Goal: Task Accomplishment & Management: Manage account settings

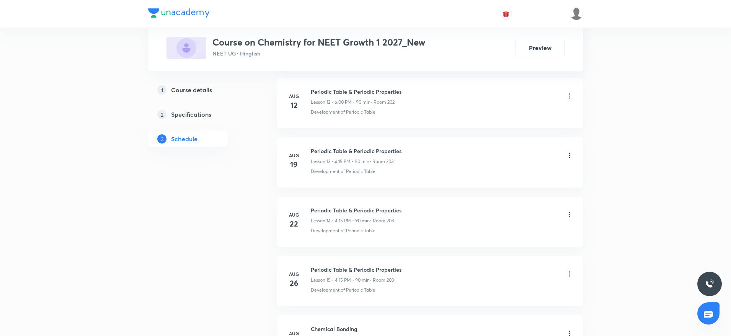
scroll to position [1189, 0]
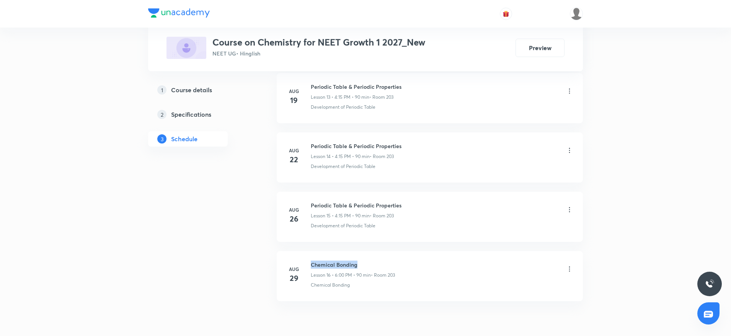
drag, startPoint x: 310, startPoint y: 259, endPoint x: 362, endPoint y: 259, distance: 52.0
click at [362, 259] on li "Aug 29 Chemical Bonding Lesson 16 • 6:00 PM • 90 min • Room 203 Chemical Bonding" at bounding box center [430, 276] width 306 height 50
copy h6 "Chemical Bonding"
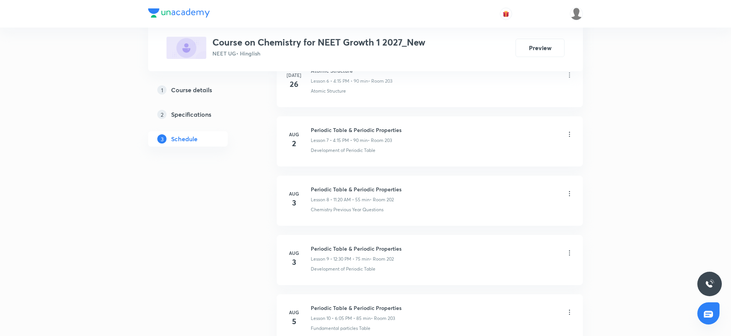
scroll to position [0, 0]
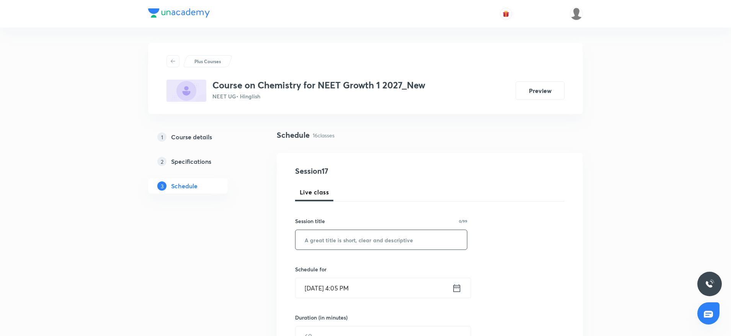
click at [359, 238] on input "text" at bounding box center [380, 240] width 171 height 20
paste input "Chemical Bonding"
type input "Chemical Bonding"
click at [352, 288] on input "Sept 2, 2025, 4:05 PM" at bounding box center [373, 288] width 157 height 20
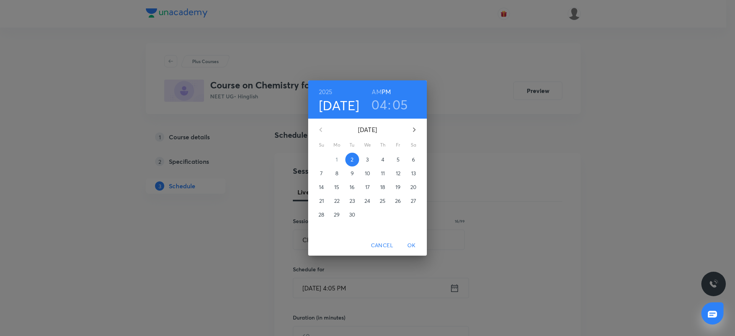
click at [396, 99] on h3 "05" at bounding box center [400, 104] width 16 height 16
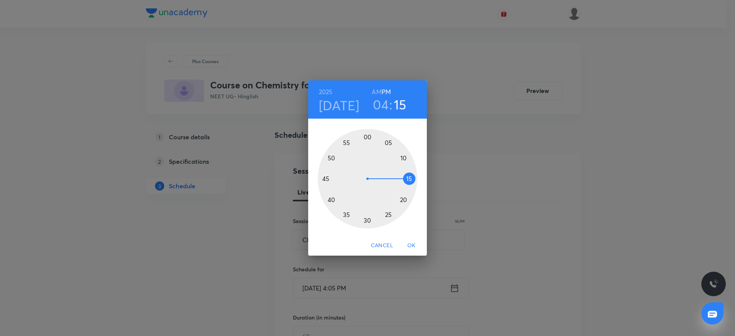
drag, startPoint x: 390, startPoint y: 141, endPoint x: 407, endPoint y: 178, distance: 40.6
click at [407, 178] on div at bounding box center [367, 178] width 99 height 99
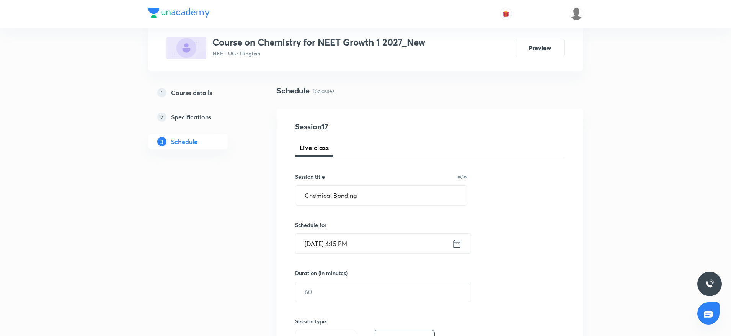
scroll to position [59, 0]
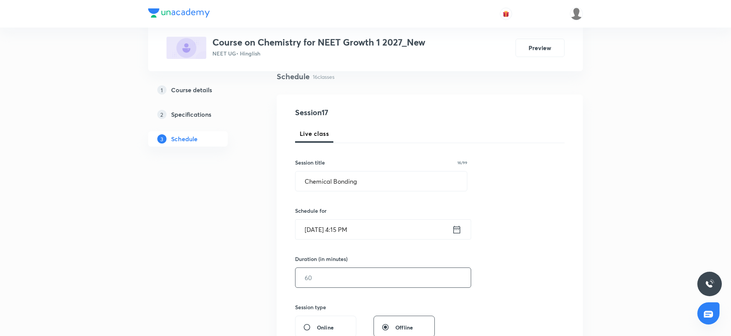
click at [329, 278] on input "text" at bounding box center [382, 278] width 175 height 20
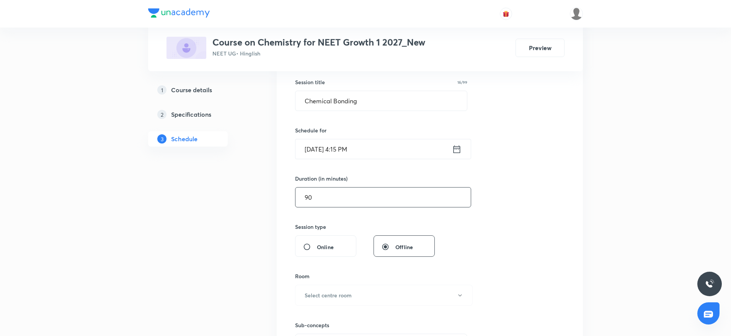
scroll to position [140, 0]
type input "90"
click at [361, 292] on button "Select centre room" at bounding box center [384, 293] width 178 height 21
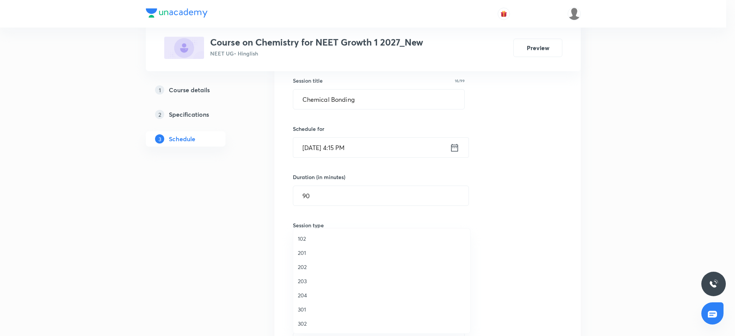
click at [304, 280] on span "203" at bounding box center [382, 281] width 168 height 8
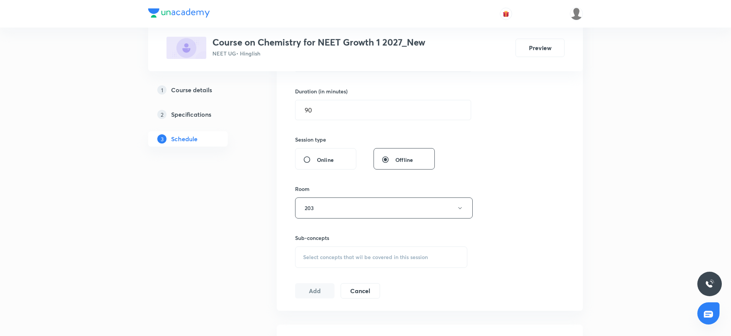
scroll to position [228, 0]
click at [375, 261] on div "Select concepts that wil be covered in this session" at bounding box center [381, 255] width 172 height 21
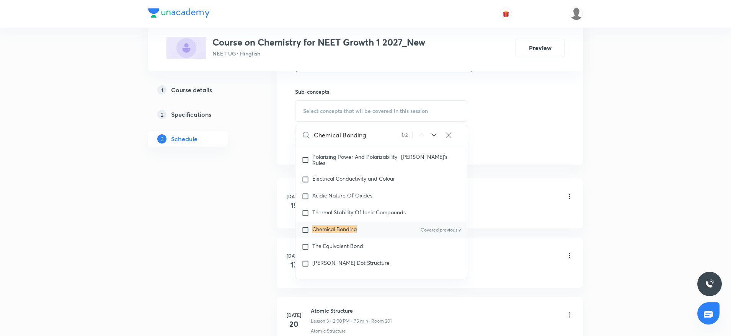
scroll to position [373, 0]
type input "Chemical Bonding"
click at [327, 232] on mark "Chemical Bonding" at bounding box center [334, 227] width 44 height 7
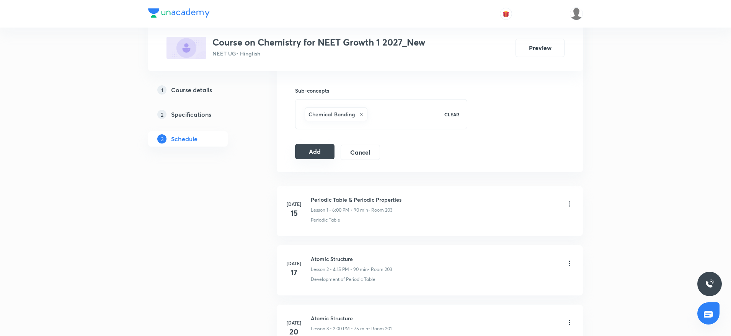
click at [323, 150] on button "Add" at bounding box center [314, 151] width 39 height 15
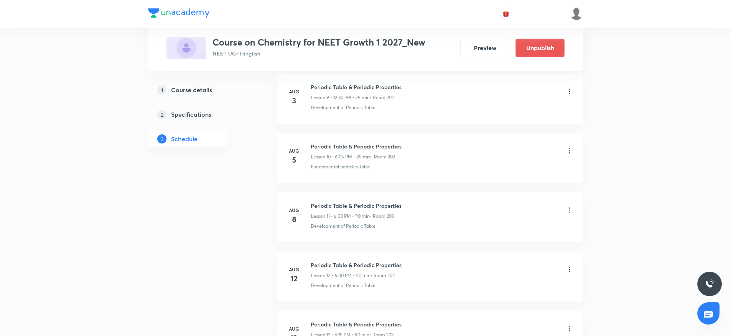
scroll to position [934, 0]
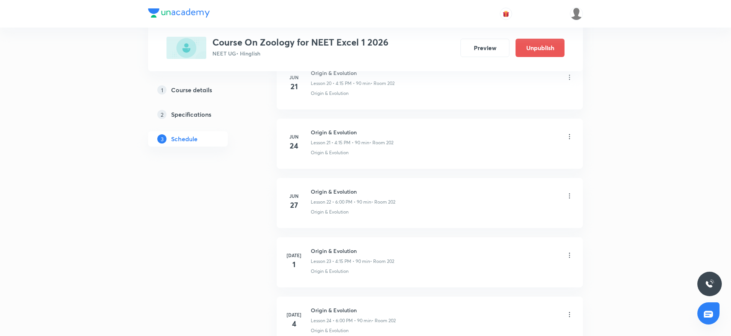
scroll to position [2472, 0]
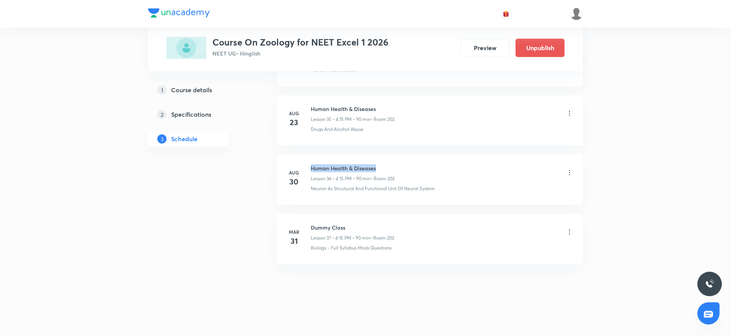
drag, startPoint x: 310, startPoint y: 163, endPoint x: 409, endPoint y: 150, distance: 100.7
copy h6 "Human Health & Diseases"
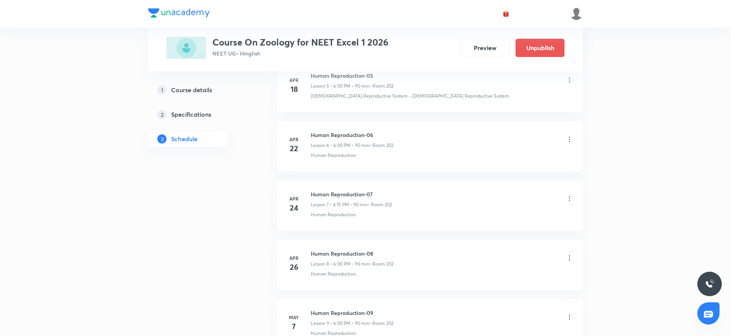
scroll to position [0, 0]
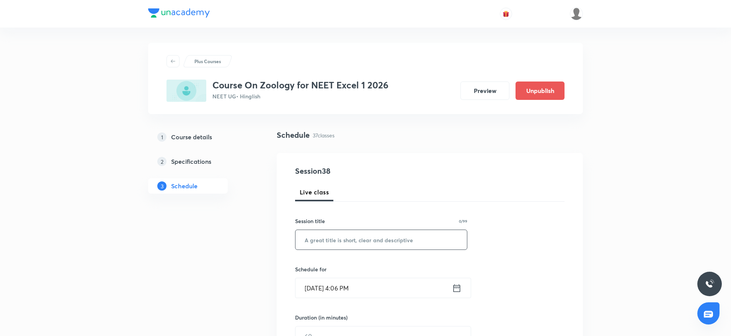
click at [339, 243] on input "text" at bounding box center [380, 240] width 171 height 20
paste input "Human Health & Diseases"
type input "Human Health & Diseases"
click at [357, 289] on input "Sept 2, 2025, 4:06 PM" at bounding box center [373, 288] width 157 height 20
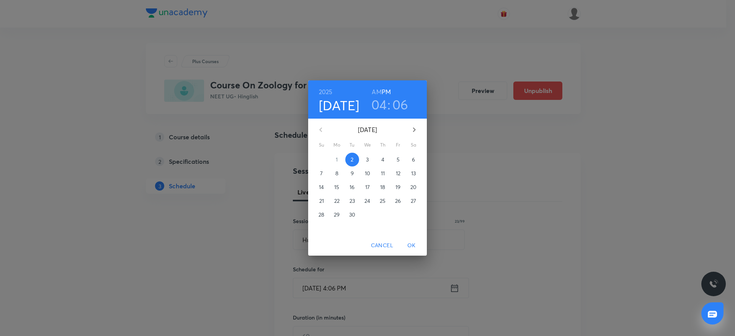
click at [403, 106] on h3 "06" at bounding box center [400, 104] width 16 height 16
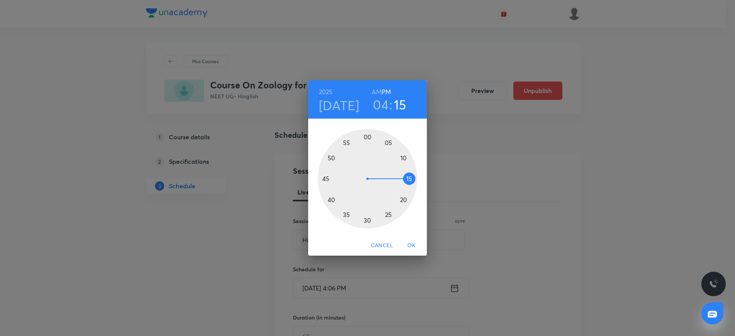
drag, startPoint x: 393, startPoint y: 141, endPoint x: 413, endPoint y: 176, distance: 40.4
click at [413, 176] on div at bounding box center [367, 178] width 99 height 99
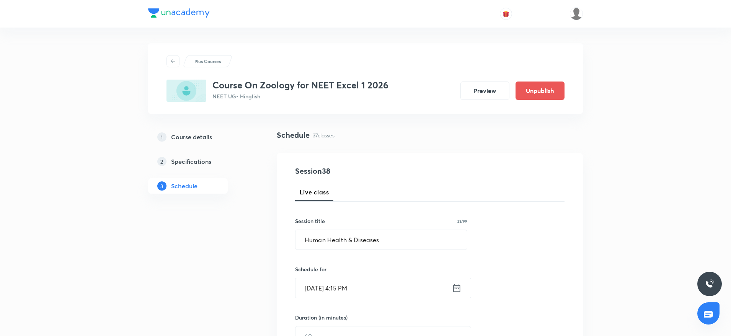
scroll to position [150, 0]
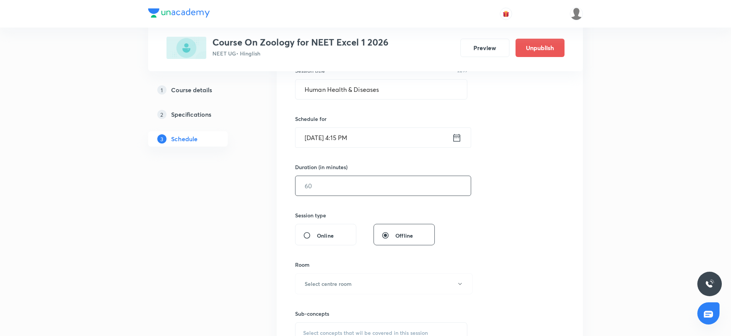
click at [353, 186] on input "text" at bounding box center [382, 186] width 175 height 20
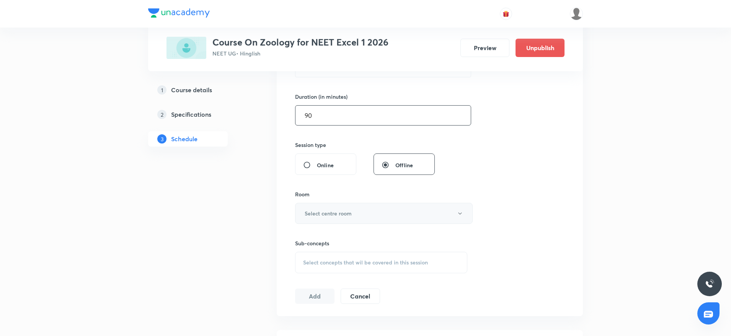
type input "90"
click at [323, 218] on button "Select centre room" at bounding box center [384, 213] width 178 height 21
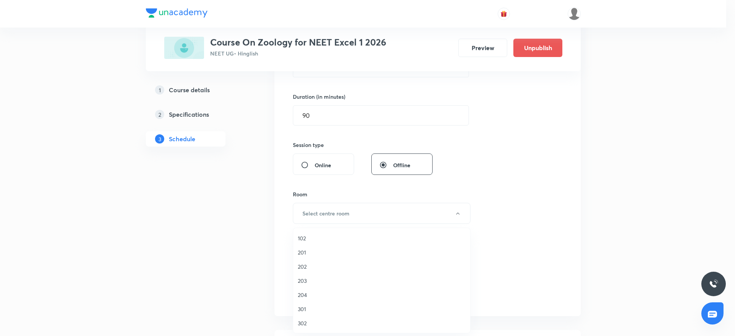
click at [308, 265] on span "202" at bounding box center [382, 267] width 168 height 8
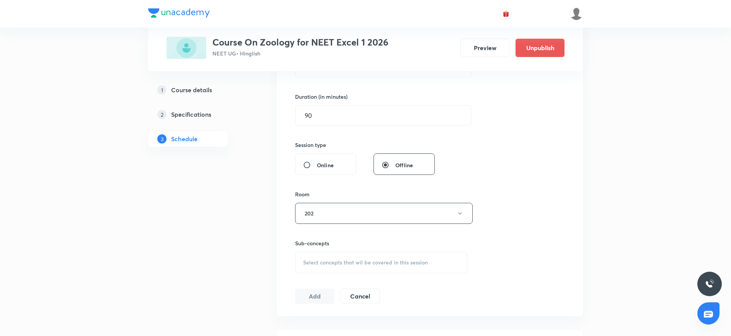
drag, startPoint x: 367, startPoint y: 264, endPoint x: 466, endPoint y: 258, distance: 99.7
click at [367, 265] on span "Select concepts that wil be covered in this session" at bounding box center [365, 262] width 125 height 6
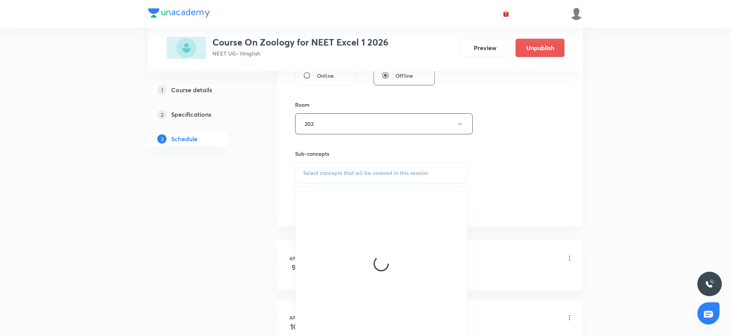
scroll to position [317, 0]
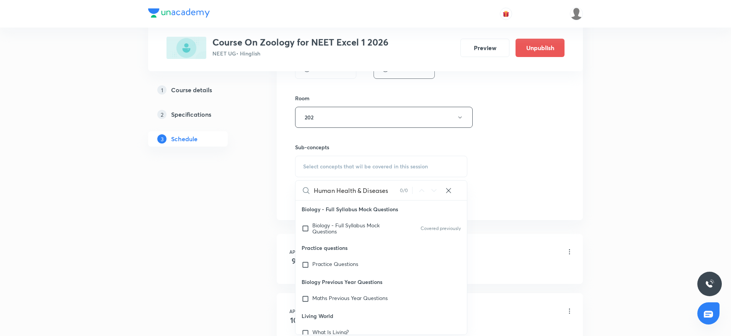
drag, startPoint x: 335, startPoint y: 189, endPoint x: 413, endPoint y: 189, distance: 77.7
click at [413, 189] on div "Human Health & Diseases 0 / 0 ​" at bounding box center [380, 191] width 171 height 20
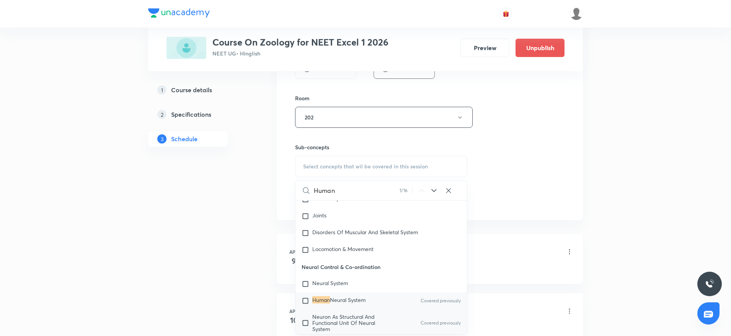
scroll to position [3656, 0]
type input "Human"
click at [341, 299] on span "Neural System" at bounding box center [348, 298] width 36 height 7
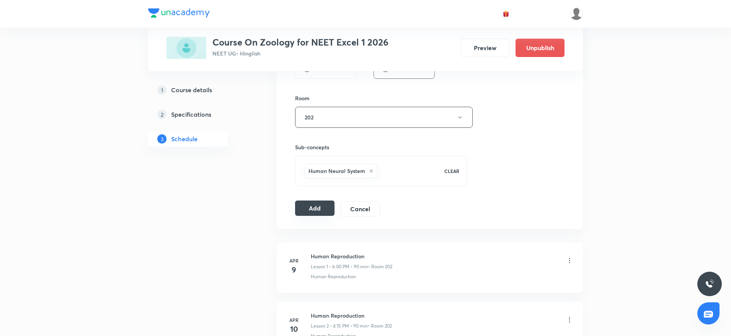
click at [320, 210] on button "Add" at bounding box center [314, 208] width 39 height 15
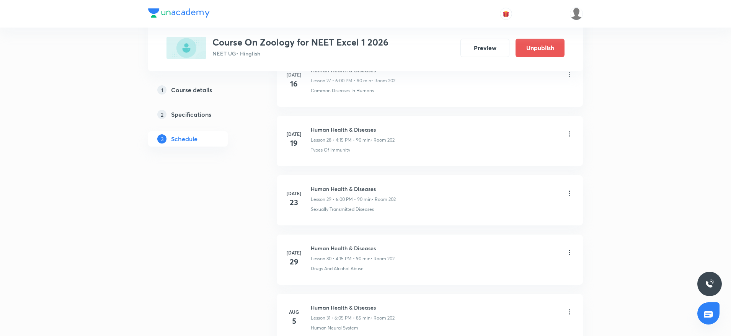
scroll to position [2180, 0]
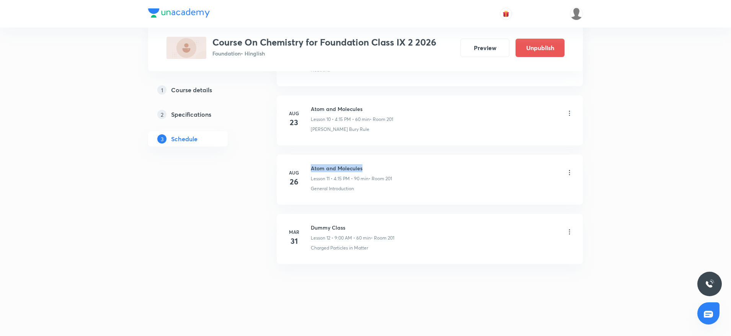
click at [381, 160] on li "[DATE] Atom and Molecules Lesson 11 • 4:15 PM • 90 min • Room 201 General Intro…" at bounding box center [430, 180] width 306 height 50
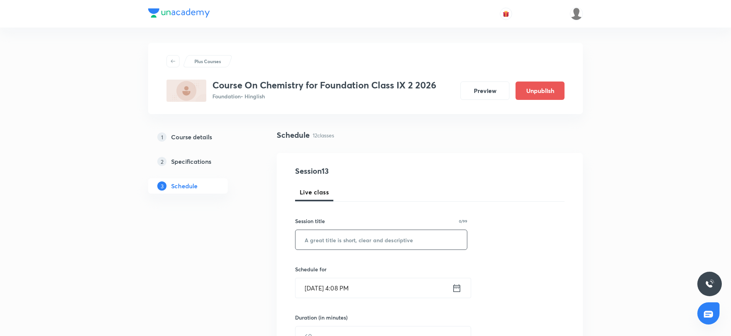
click at [385, 230] on div "​" at bounding box center [381, 240] width 172 height 20
paste input "Atom and Molecules"
type input "Atom and Molecules"
click at [346, 289] on input "[DATE] 4:08 PM" at bounding box center [373, 288] width 157 height 20
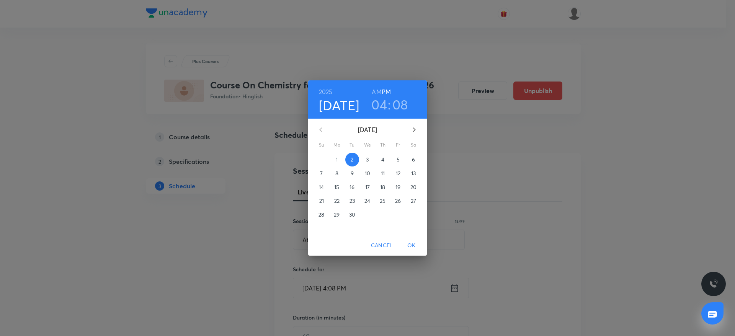
click at [405, 103] on h3 "08" at bounding box center [400, 104] width 16 height 16
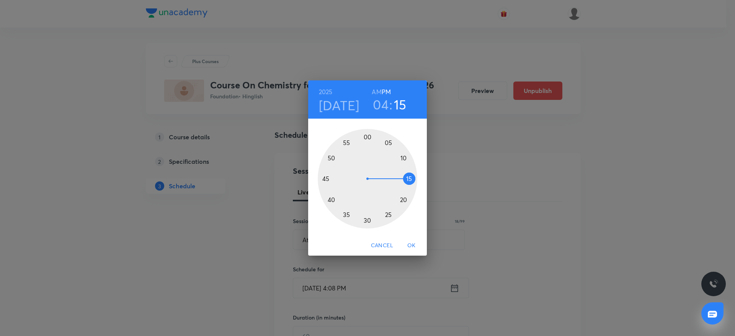
drag, startPoint x: 398, startPoint y: 150, endPoint x: 415, endPoint y: 180, distance: 35.0
click at [415, 180] on div at bounding box center [367, 178] width 99 height 99
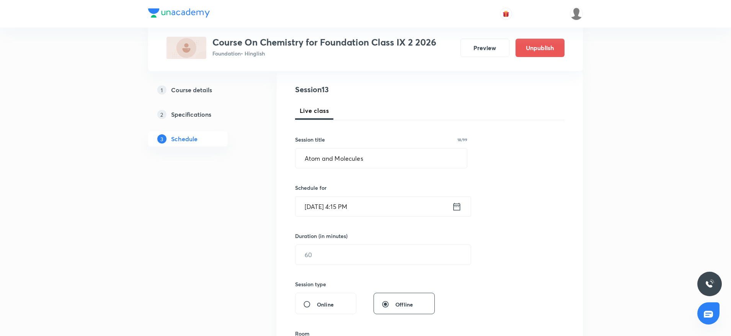
scroll to position [104, 0]
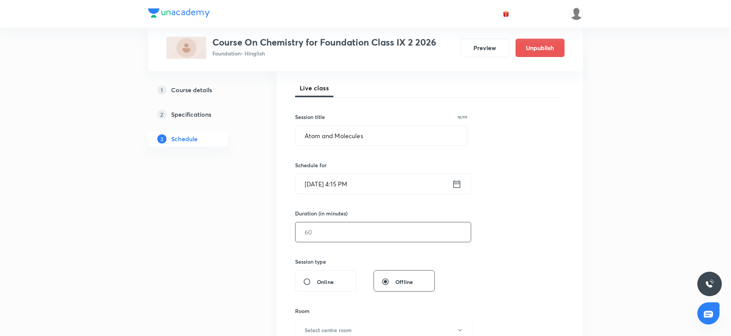
click at [314, 239] on input "text" at bounding box center [382, 232] width 175 height 20
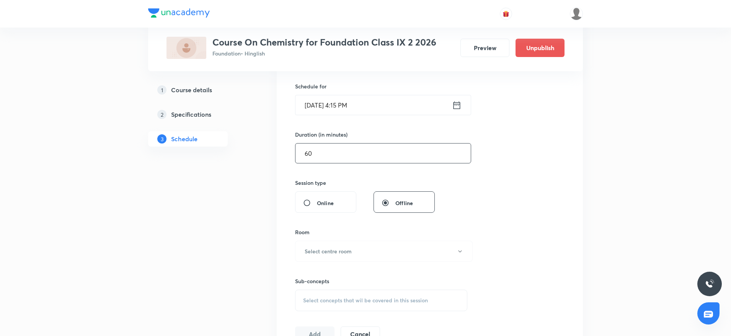
scroll to position [196, 0]
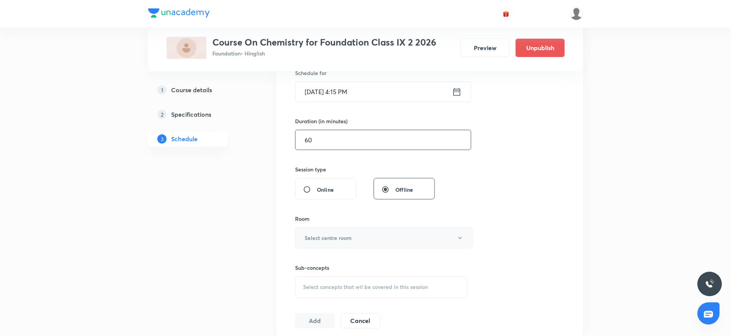
type input "60"
click at [381, 232] on button "Select centre room" at bounding box center [384, 237] width 178 height 21
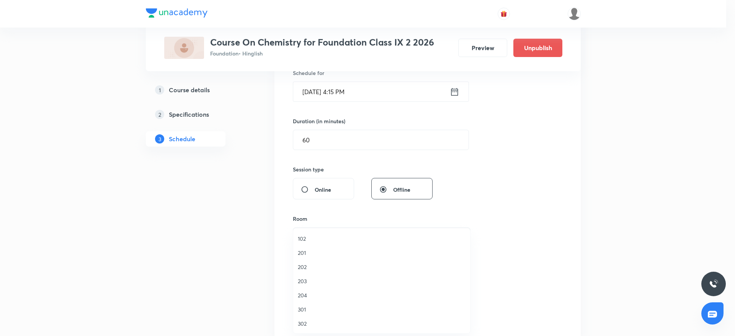
click at [310, 254] on span "201" at bounding box center [382, 253] width 168 height 8
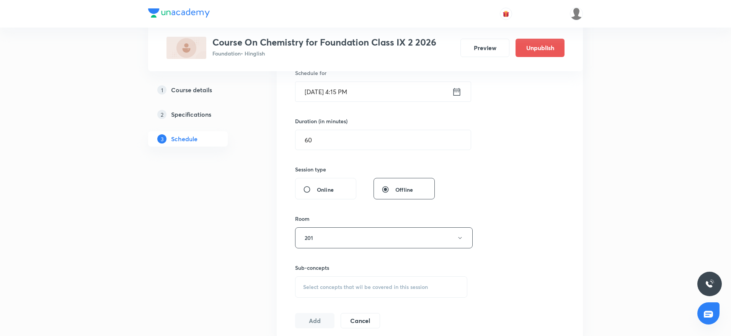
scroll to position [293, 0]
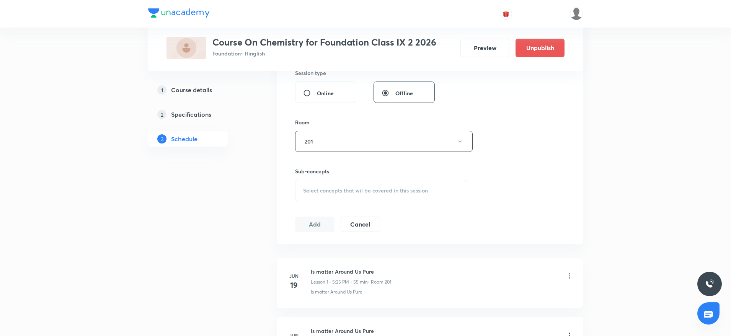
click at [440, 189] on div "Select concepts that wil be covered in this session" at bounding box center [381, 190] width 172 height 21
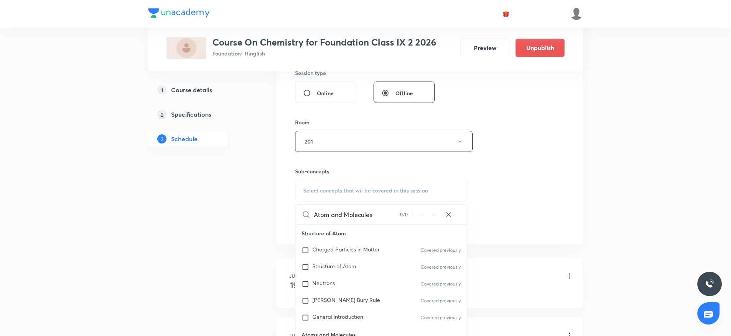
drag, startPoint x: 332, startPoint y: 212, endPoint x: 403, endPoint y: 212, distance: 71.2
click at [403, 212] on div "Atom and Molecules 0 / 0 ​" at bounding box center [380, 215] width 171 height 20
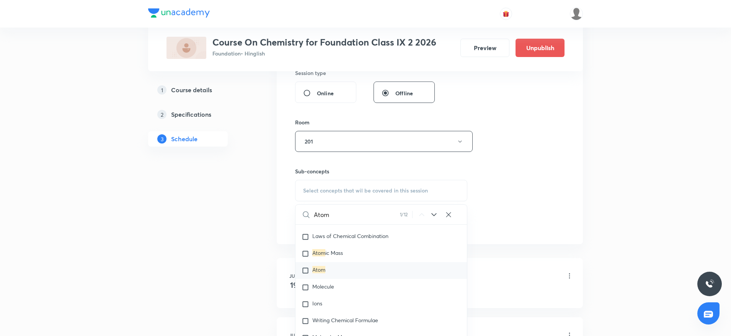
scroll to position [57, 0]
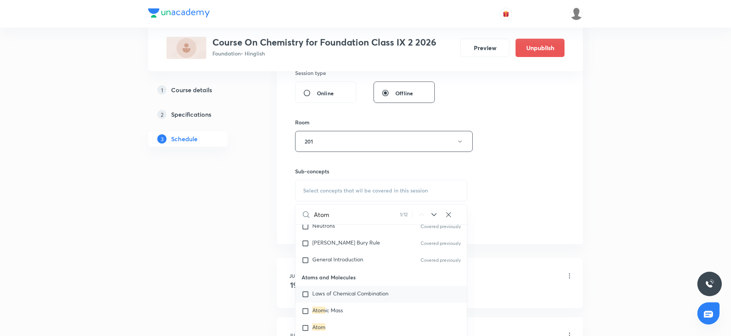
type input "Atom"
click at [348, 293] on span "Laws of Chemical Combination" at bounding box center [350, 293] width 76 height 7
checkbox input "true"
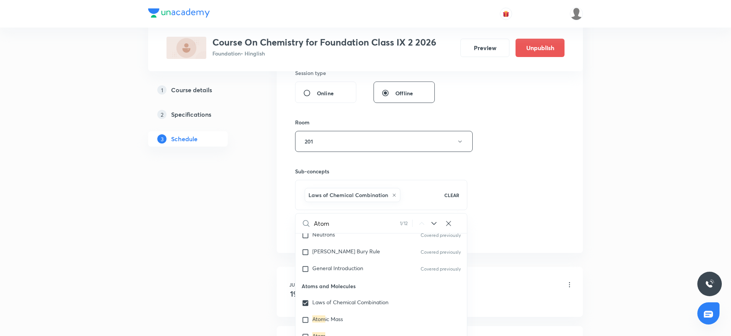
click at [574, 124] on div "Session 13 Live class Session title 18/99 Atom and Molecules ​ Schedule for Sep…" at bounding box center [430, 56] width 306 height 393
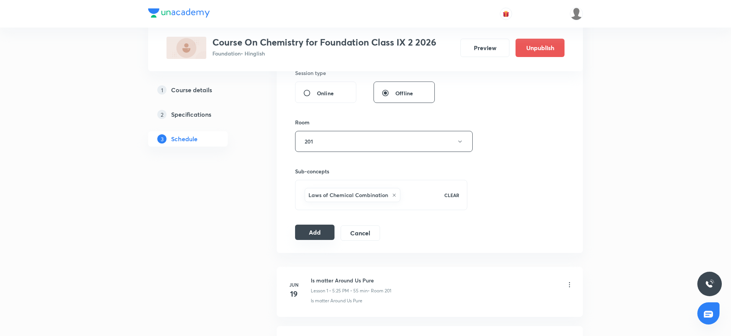
click at [315, 229] on button "Add" at bounding box center [314, 232] width 39 height 15
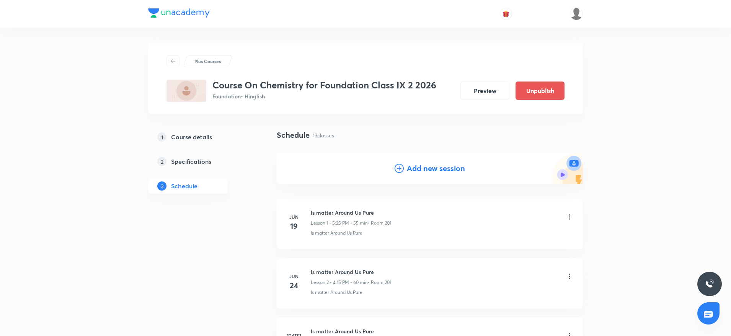
scroll to position [697, 0]
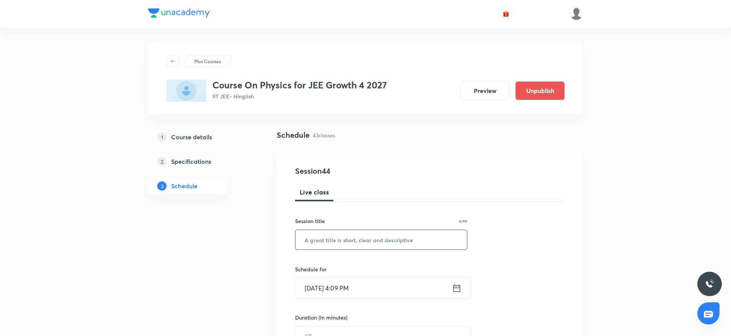
click at [349, 235] on input "text" at bounding box center [380, 240] width 171 height 20
paste input "Newton's Law of Motion and Friction"
type input "Newton's Law of Motion and Friction"
click at [355, 288] on input "Sept 2, 2025, 4:09 PM" at bounding box center [373, 288] width 157 height 20
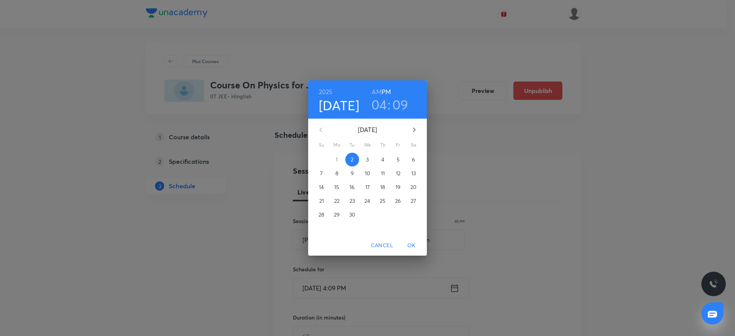
click at [406, 108] on h3 "09" at bounding box center [400, 104] width 16 height 16
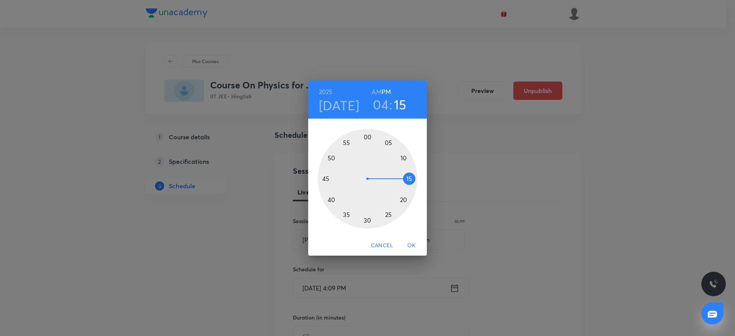
drag, startPoint x: 400, startPoint y: 150, endPoint x: 413, endPoint y: 178, distance: 31.2
click at [413, 178] on div at bounding box center [367, 178] width 99 height 99
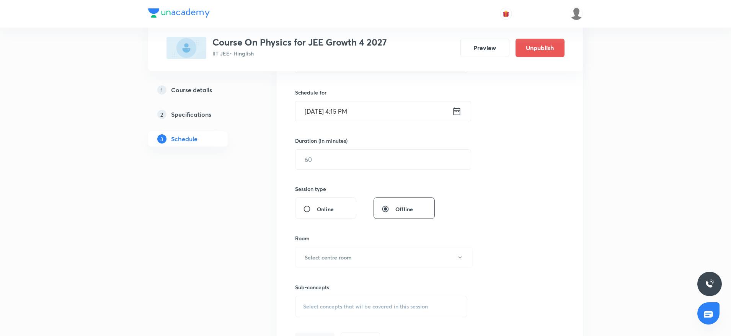
scroll to position [191, 0]
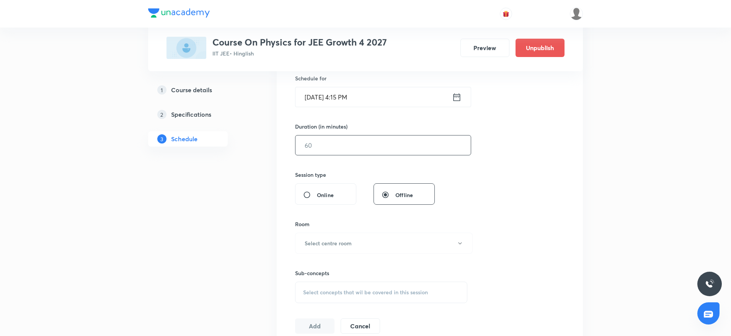
click at [350, 138] on input "text" at bounding box center [382, 145] width 175 height 20
type input "90"
click at [324, 245] on h6 "Select centre room" at bounding box center [328, 243] width 47 height 8
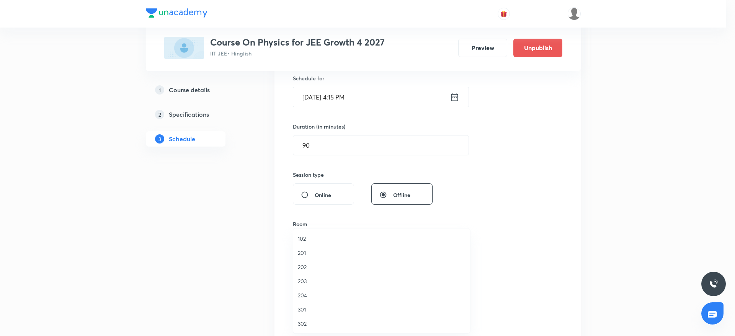
click at [305, 299] on span "204" at bounding box center [382, 295] width 168 height 8
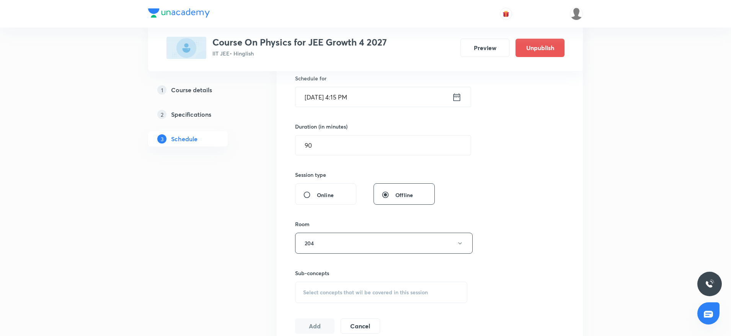
click at [344, 303] on div "Session 44 Live class Session title 35/99 Newton's Law of Motion and Friction ​…" at bounding box center [429, 153] width 269 height 359
click at [353, 281] on div "Sub-concepts Select concepts that wil be covered in this session" at bounding box center [381, 286] width 172 height 34
click at [347, 292] on span "Select concepts that wil be covered in this session" at bounding box center [365, 292] width 125 height 6
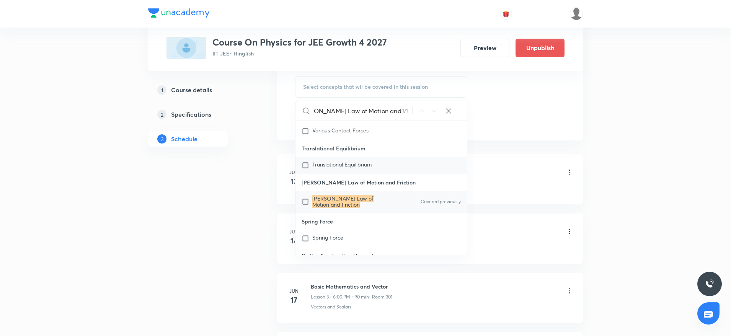
scroll to position [14108, 0]
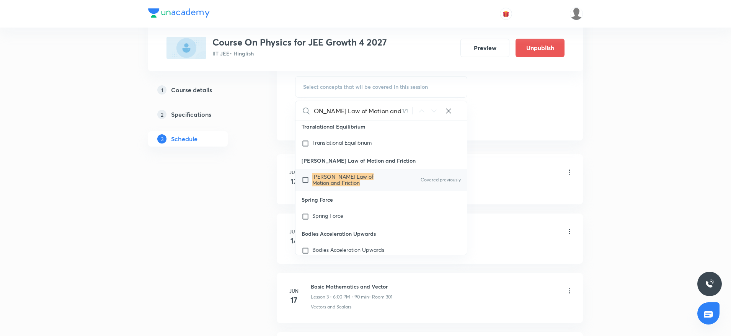
type input "Newton's Law of Motion and Friction"
click at [351, 186] on mark "Newton's Law of Motion and Friction" at bounding box center [342, 179] width 61 height 13
checkbox input "true"
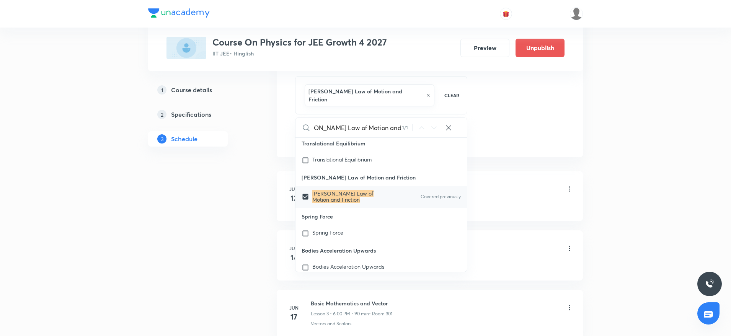
scroll to position [0, 0]
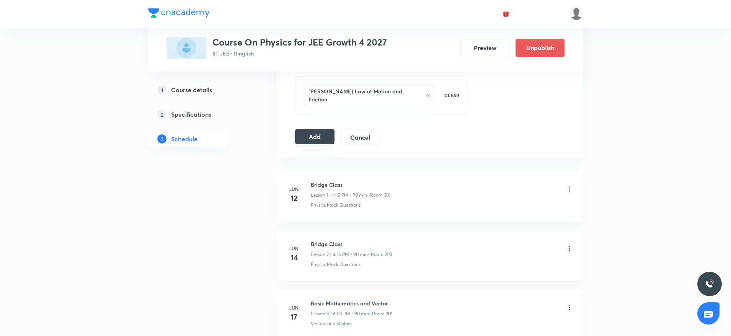
click at [311, 129] on button "Add" at bounding box center [314, 136] width 39 height 15
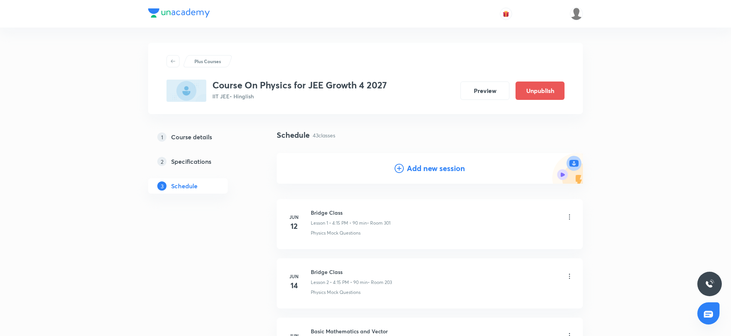
scroll to position [2476, 0]
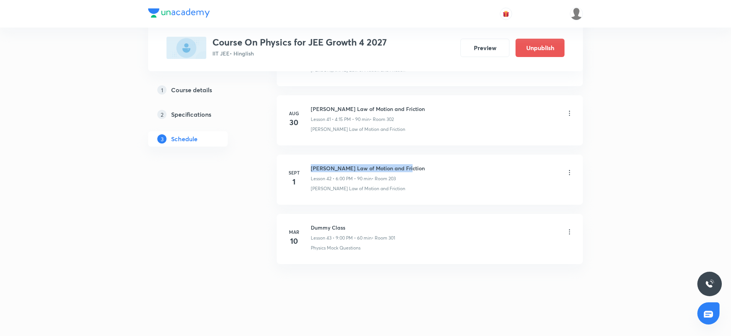
drag, startPoint x: 312, startPoint y: 165, endPoint x: 482, endPoint y: 153, distance: 171.1
copy h6 "[PERSON_NAME] Law of Motion and Friction"
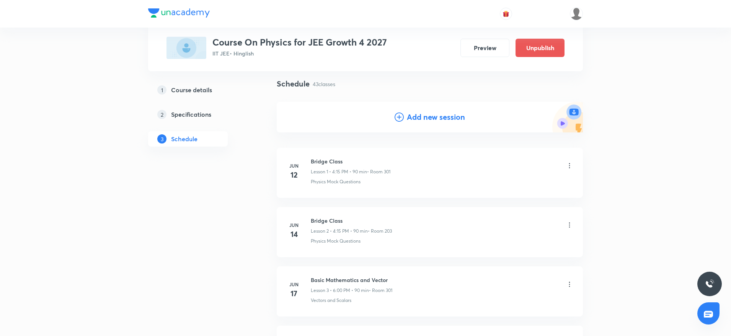
scroll to position [0, 0]
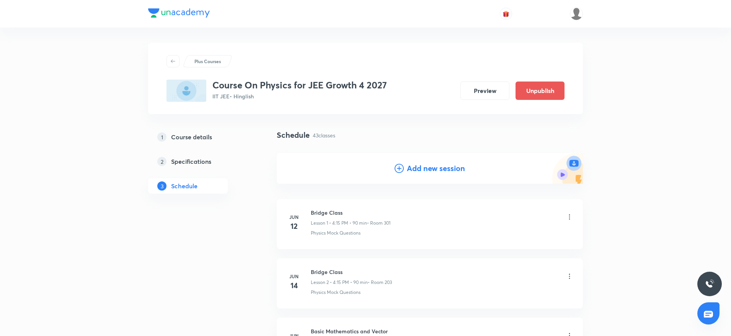
click at [409, 170] on h4 "Add new session" at bounding box center [436, 168] width 58 height 11
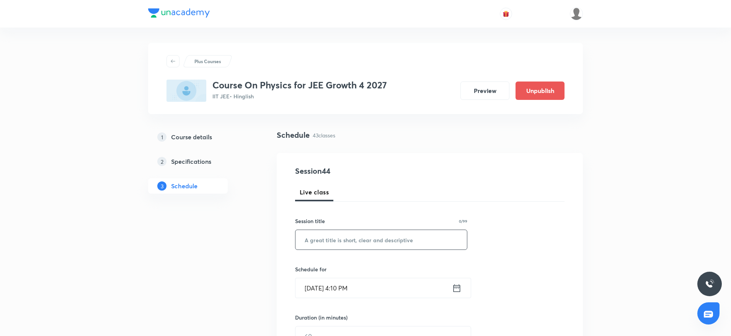
click at [371, 243] on input "text" at bounding box center [380, 240] width 171 height 20
paste input "Newton's Law of Motion and Friction"
type input "Newton's Law of Motion and Friction"
click at [347, 287] on input "Sept 2, 2025, 4:10 PM" at bounding box center [373, 288] width 157 height 20
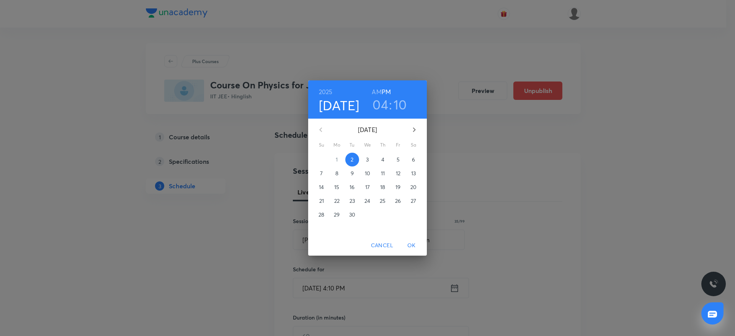
click at [400, 108] on h3 "10" at bounding box center [399, 104] width 13 height 16
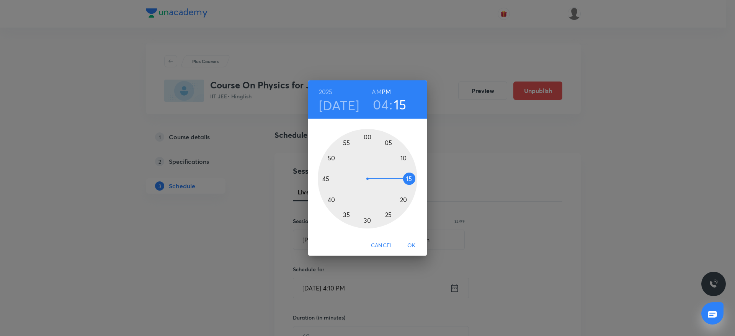
drag, startPoint x: 401, startPoint y: 152, endPoint x: 410, endPoint y: 178, distance: 27.8
click at [410, 178] on div at bounding box center [367, 178] width 99 height 99
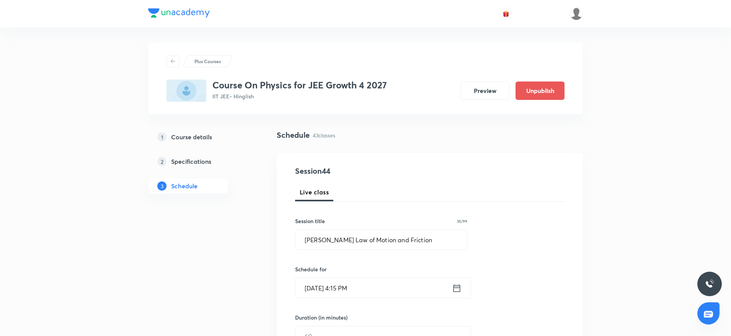
scroll to position [140, 0]
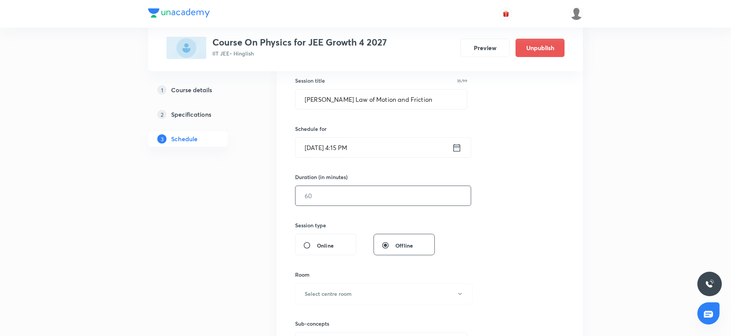
click at [313, 202] on input "text" at bounding box center [382, 196] width 175 height 20
type input "90"
click at [341, 275] on div "Room" at bounding box center [381, 275] width 172 height 8
click at [325, 297] on h6 "Select centre room" at bounding box center [328, 294] width 47 height 8
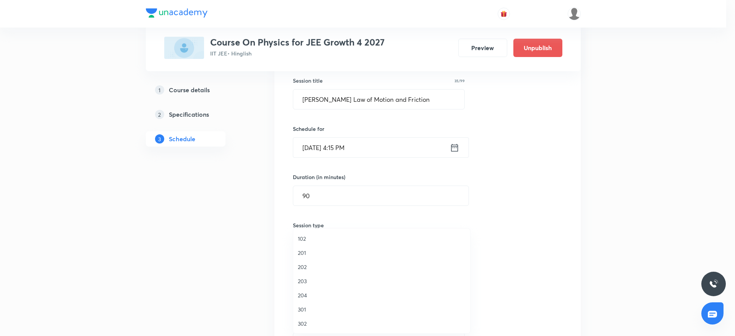
click at [305, 297] on span "204" at bounding box center [382, 295] width 168 height 8
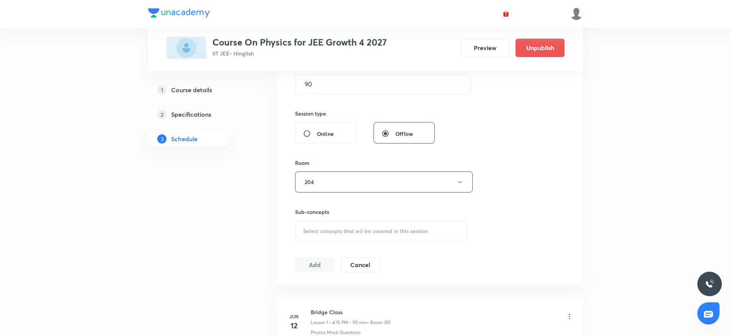
scroll to position [263, 0]
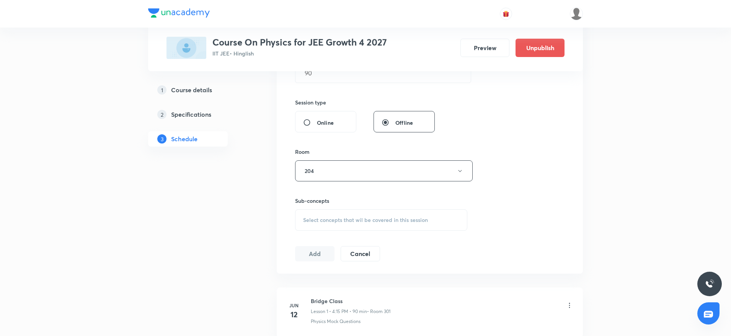
click at [398, 217] on span "Select concepts that wil be covered in this session" at bounding box center [365, 220] width 125 height 6
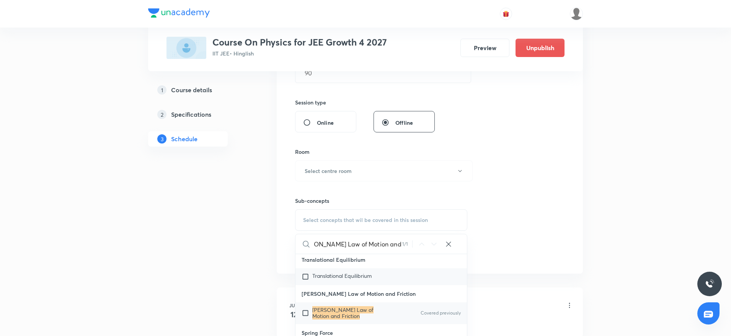
scroll to position [389, 0]
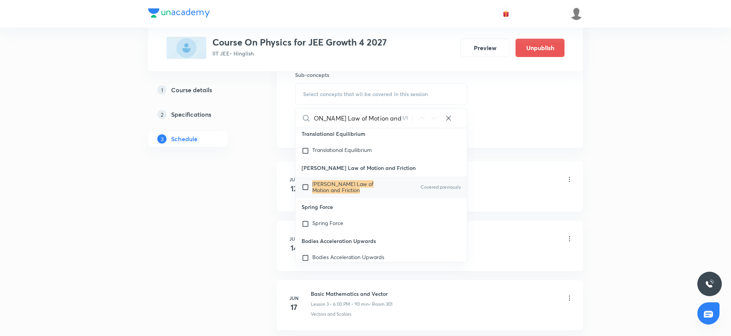
type input "[PERSON_NAME] Law of Motion and Friction"
click at [352, 193] on p "[PERSON_NAME] Law of Motion and Friction" at bounding box center [350, 187] width 77 height 12
checkbox input "true"
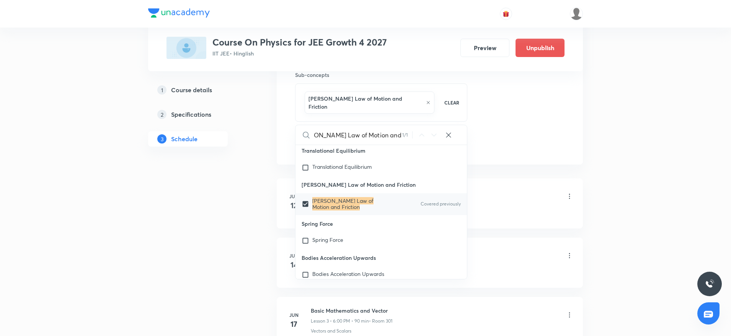
scroll to position [0, 0]
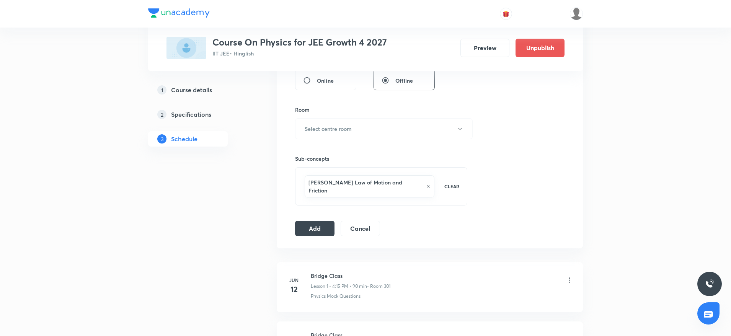
scroll to position [320, 0]
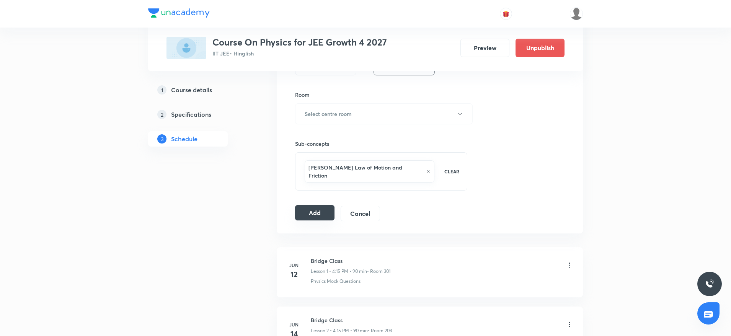
click at [310, 205] on button "Add" at bounding box center [314, 212] width 39 height 15
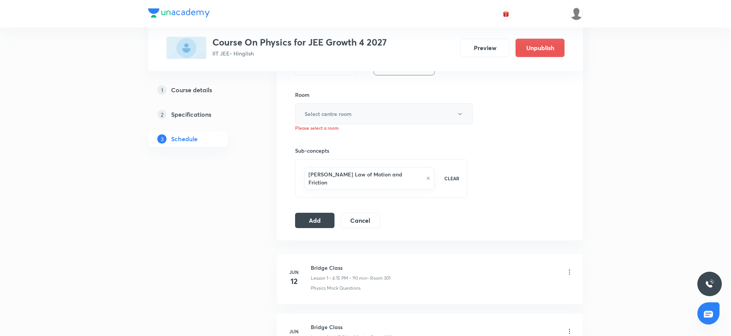
click at [327, 111] on h6 "Select centre room" at bounding box center [328, 114] width 47 height 8
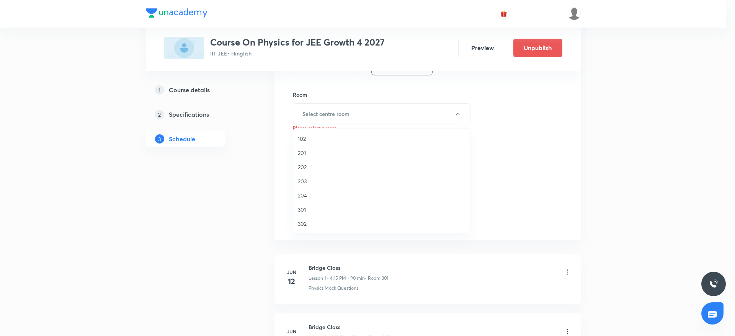
click at [308, 192] on span "204" at bounding box center [382, 195] width 168 height 8
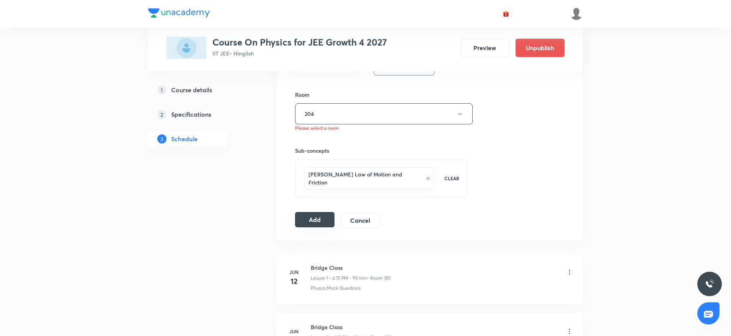
click at [309, 212] on button "Add" at bounding box center [314, 219] width 39 height 15
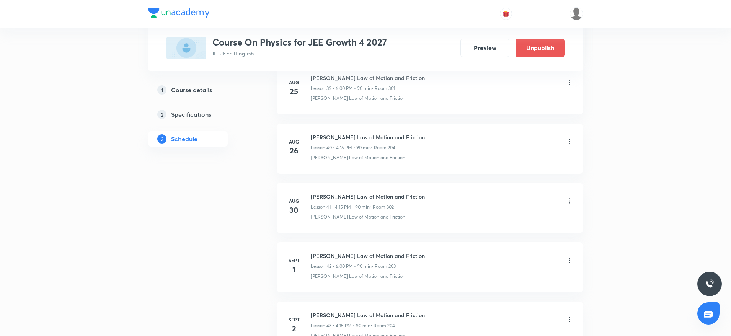
scroll to position [2887, 0]
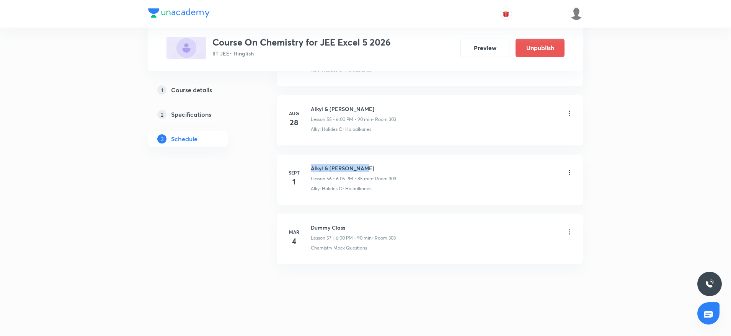
drag, startPoint x: 308, startPoint y: 162, endPoint x: 412, endPoint y: 161, distance: 104.5
click at [412, 161] on li "[DATE] Alkyl & [PERSON_NAME] Lesson 56 • 6:05 PM • 85 min • Room 303 Alkyl Hali…" at bounding box center [430, 180] width 306 height 50
copy h6 "Alkyl & [PERSON_NAME]"
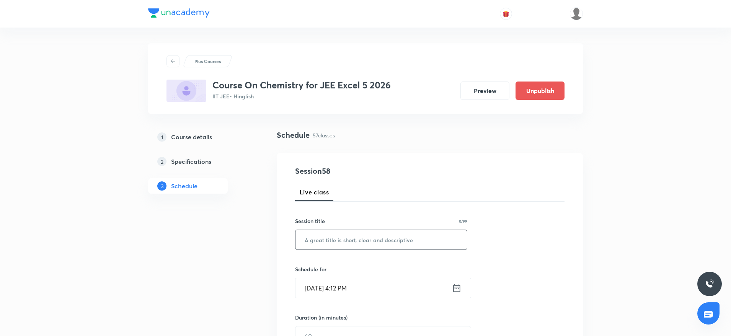
click at [357, 247] on input "text" at bounding box center [380, 240] width 171 height 20
paste input "Alkyl & [PERSON_NAME]"
type input "Alkyl & [PERSON_NAME]"
click at [351, 289] on input "[DATE] 4:12 PM" at bounding box center [373, 288] width 157 height 20
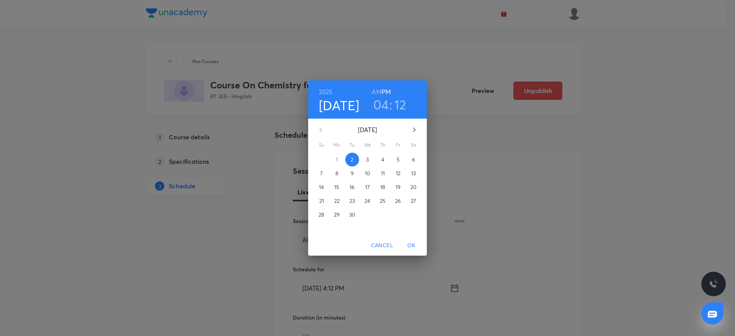
drag, startPoint x: 397, startPoint y: 99, endPoint x: 408, endPoint y: 124, distance: 26.7
click at [398, 99] on h3 "12" at bounding box center [400, 104] width 12 height 16
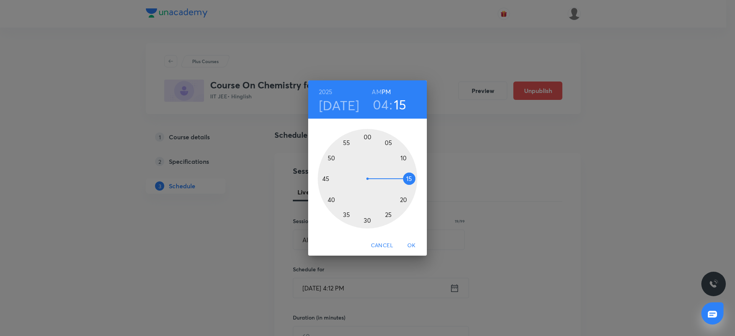
drag, startPoint x: 408, startPoint y: 161, endPoint x: 411, endPoint y: 180, distance: 19.1
click at [411, 180] on div at bounding box center [367, 178] width 99 height 99
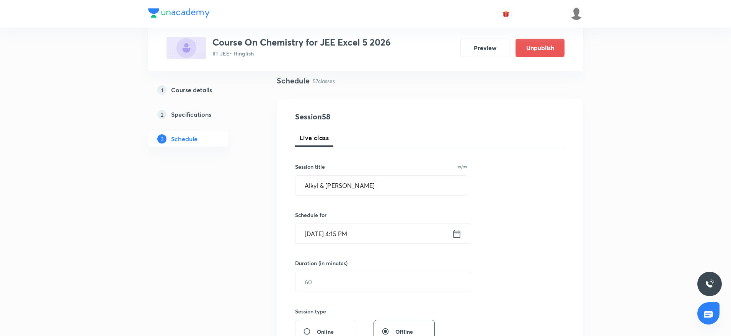
scroll to position [73, 0]
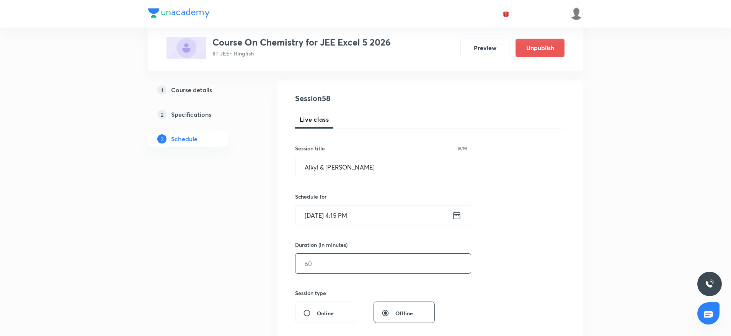
click at [413, 262] on input "text" at bounding box center [382, 264] width 175 height 20
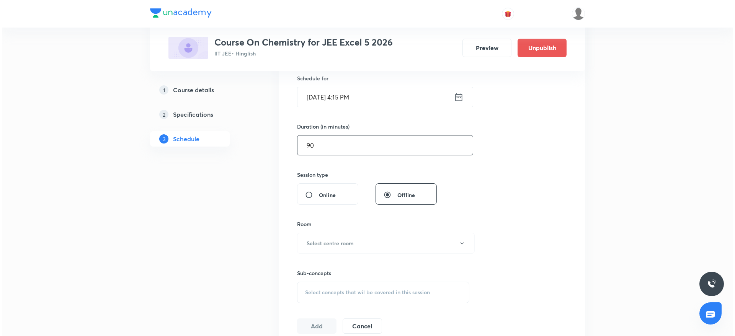
scroll to position [200, 0]
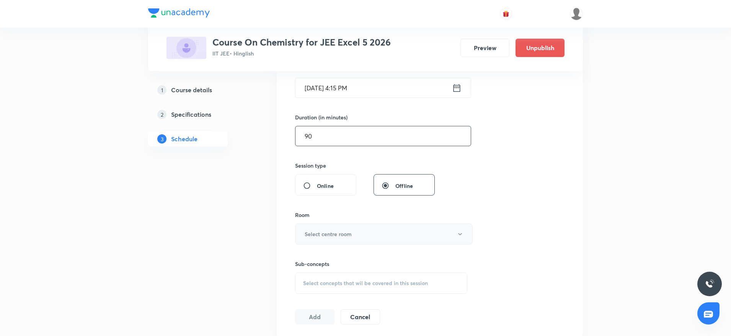
type input "90"
click at [325, 237] on h6 "Select centre room" at bounding box center [328, 234] width 47 height 8
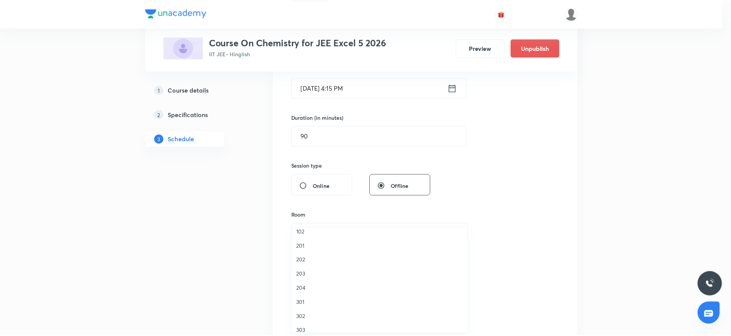
scroll to position [15, 0]
click at [309, 328] on li "303" at bounding box center [381, 323] width 177 height 14
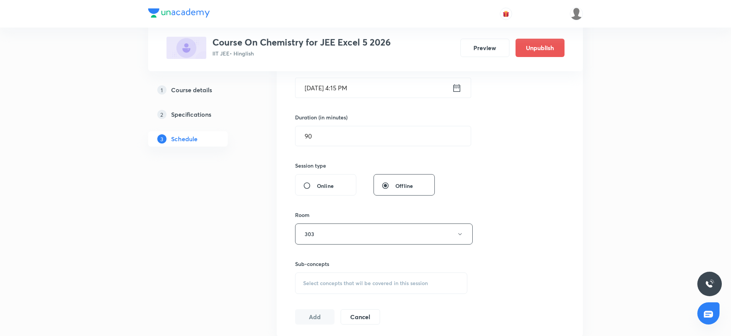
click at [327, 282] on span "Select concepts that wil be covered in this session" at bounding box center [365, 283] width 125 height 6
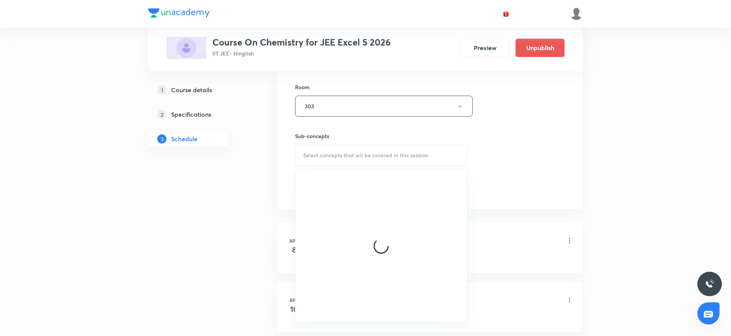
scroll to position [337, 0]
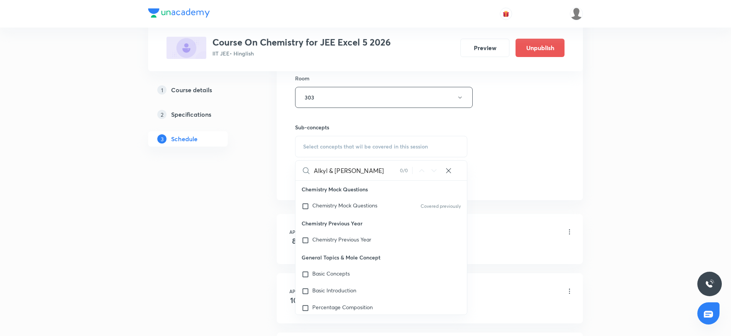
drag, startPoint x: 328, startPoint y: 168, endPoint x: 409, endPoint y: 167, distance: 81.9
click at [409, 167] on div "Alkyl & Aryl Halide 0 / 0 ​" at bounding box center [380, 171] width 171 height 20
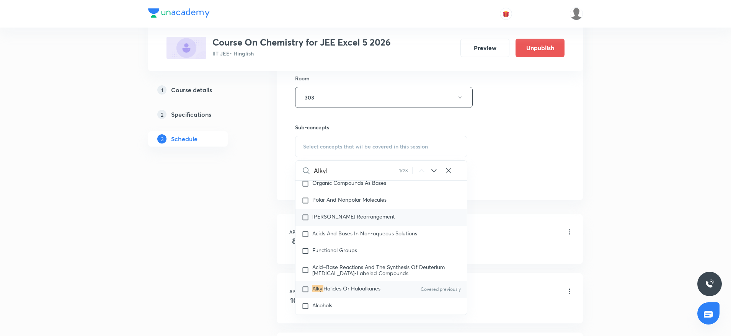
scroll to position [13533, 0]
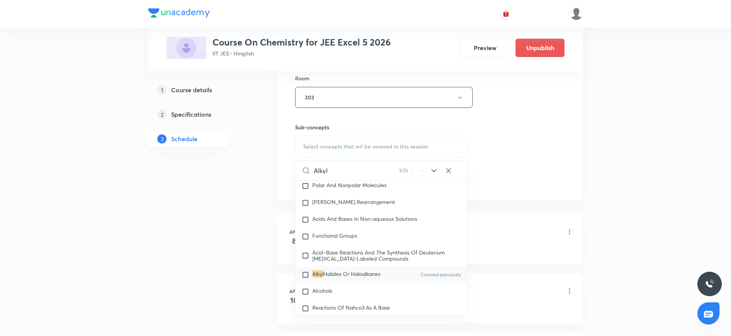
type input "Alkyl"
click at [321, 277] on mark "Alkyl" at bounding box center [317, 273] width 11 height 7
checkbox input "true"
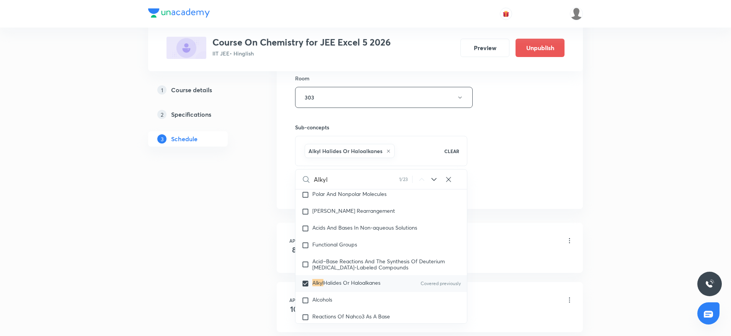
click at [542, 139] on div "Session 58 Live class Session title 19/99 Alkyl & Aryl Halide ​ Schedule for Se…" at bounding box center [429, 13] width 269 height 368
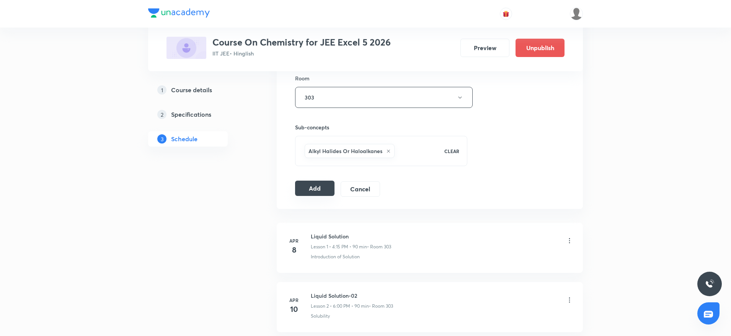
click at [311, 189] on button "Add" at bounding box center [314, 188] width 39 height 15
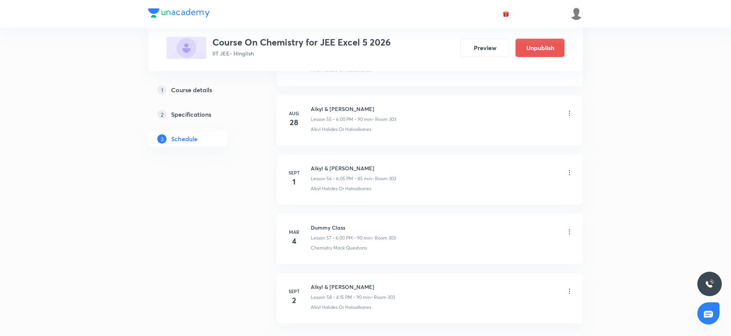
scroll to position [3366, 0]
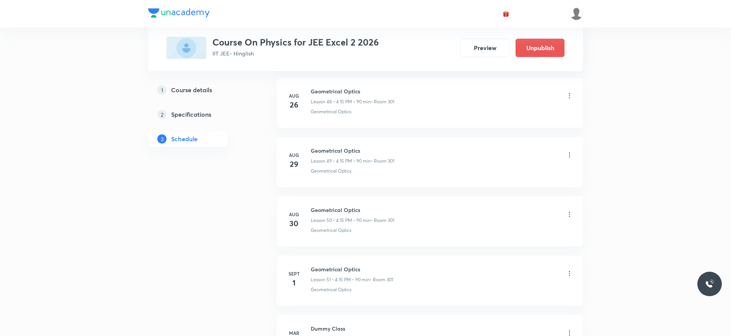
scroll to position [3362, 0]
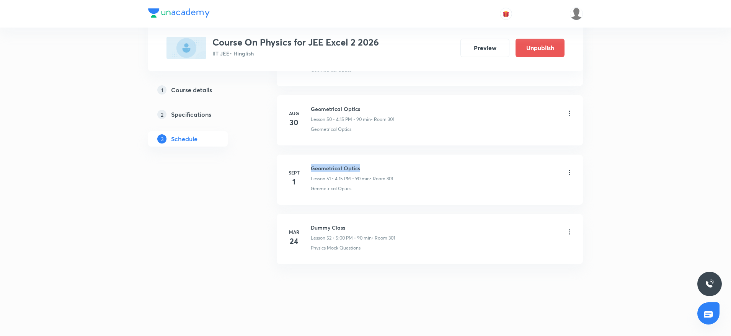
drag, startPoint x: 307, startPoint y: 165, endPoint x: 385, endPoint y: 164, distance: 78.5
click at [385, 164] on div "[DATE] Geometrical Optics Lesson 51 • 4:15 PM • 90 min • Room 301 Geometrical O…" at bounding box center [429, 178] width 287 height 28
copy h6 "Geometrical Optics"
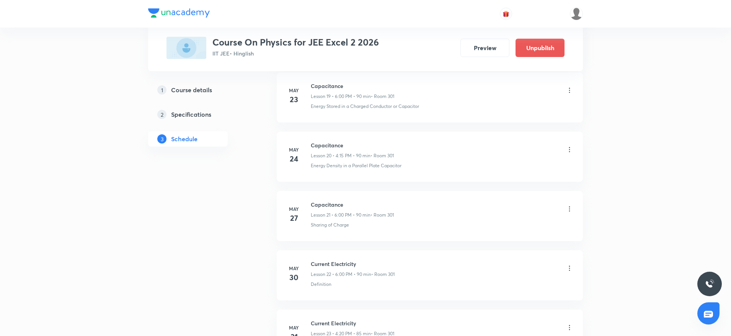
scroll to position [0, 0]
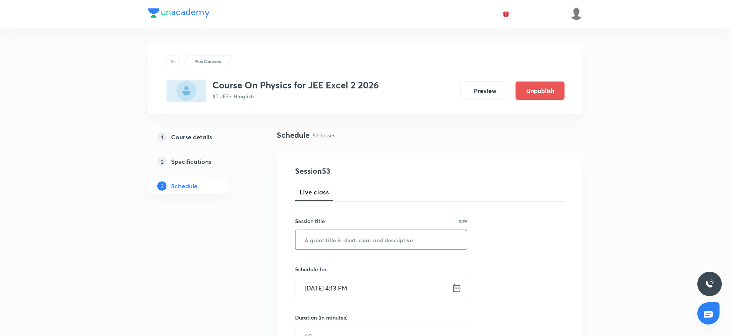
click at [390, 232] on input "text" at bounding box center [380, 240] width 171 height 20
paste input "Geometrical Optics"
type input "Geometrical Optics"
click at [351, 290] on input "Sept 2, 2025, 4:13 PM" at bounding box center [373, 288] width 157 height 20
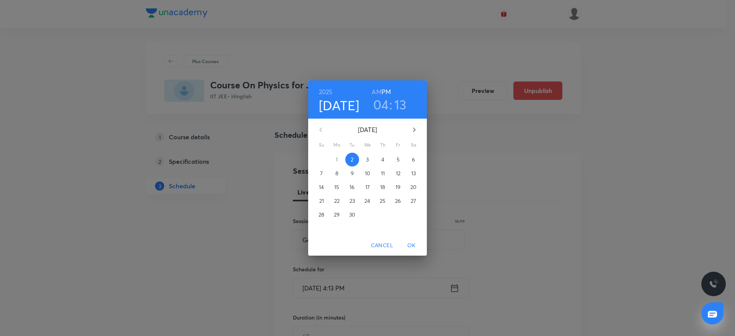
click at [396, 109] on h3 "13" at bounding box center [400, 104] width 12 height 16
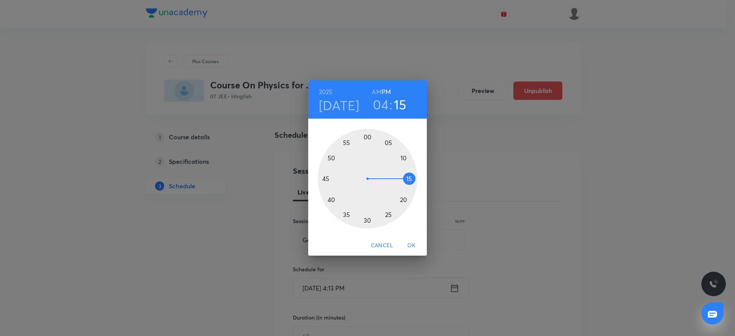
drag, startPoint x: 406, startPoint y: 169, endPoint x: 409, endPoint y: 180, distance: 11.6
click at [409, 180] on div at bounding box center [367, 178] width 99 height 99
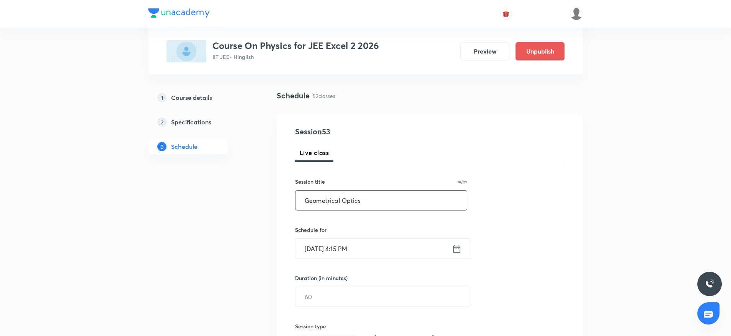
scroll to position [57, 0]
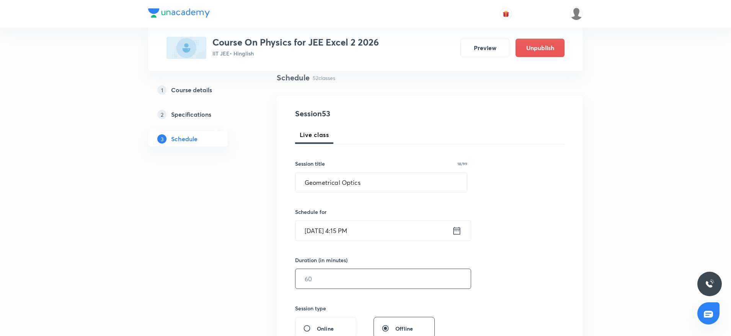
click at [359, 286] on input "text" at bounding box center [382, 279] width 175 height 20
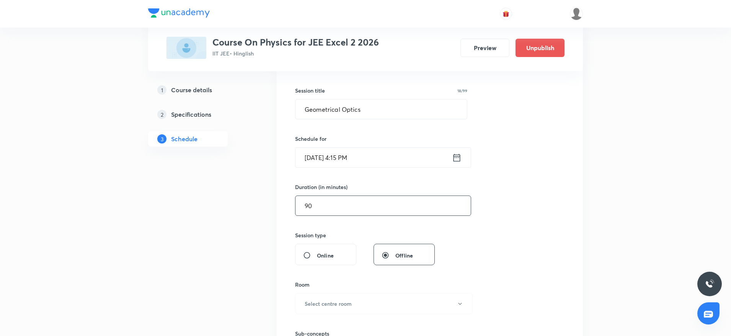
scroll to position [135, 0]
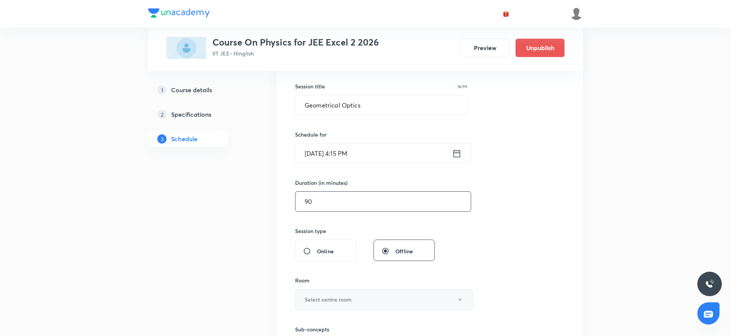
type input "90"
click at [342, 300] on h6 "Select centre room" at bounding box center [328, 299] width 47 height 8
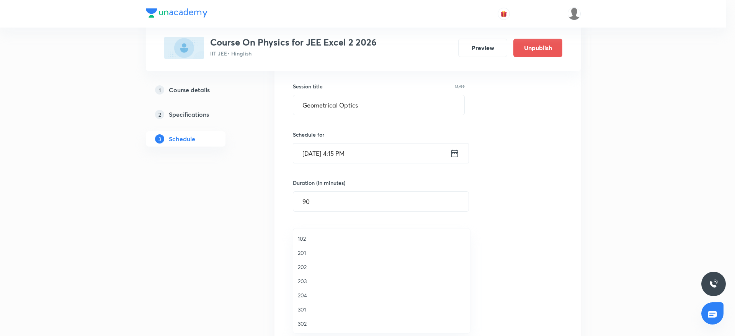
click at [324, 308] on span "301" at bounding box center [382, 309] width 168 height 8
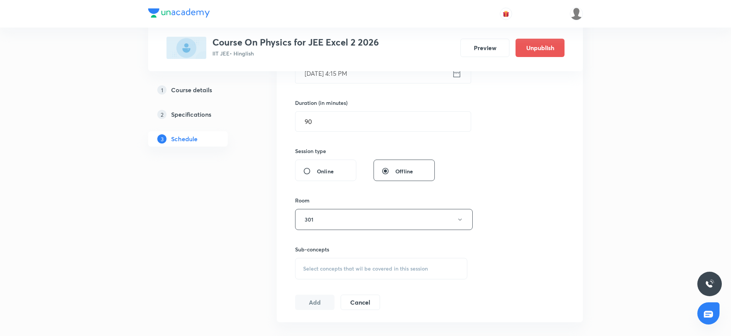
scroll to position [248, 0]
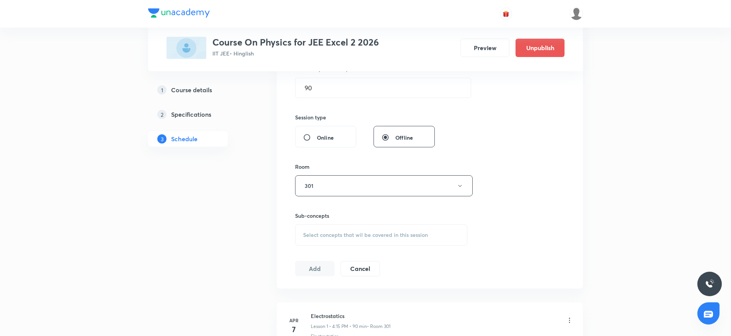
click at [387, 241] on div "Select concepts that wil be covered in this session" at bounding box center [381, 234] width 172 height 21
drag, startPoint x: 731, startPoint y: 45, endPoint x: 734, endPoint y: 44, distance: 4.0
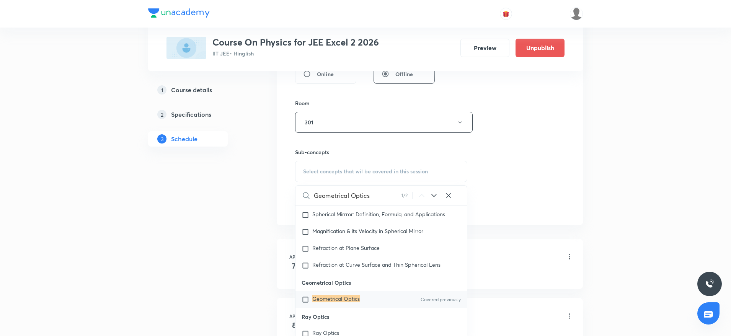
scroll to position [329, 0]
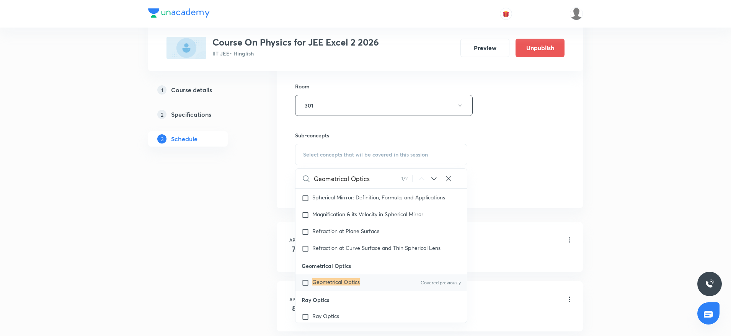
type input "Geometrical Optics"
click at [348, 285] on mark "Geometrical Optics" at bounding box center [335, 281] width 47 height 7
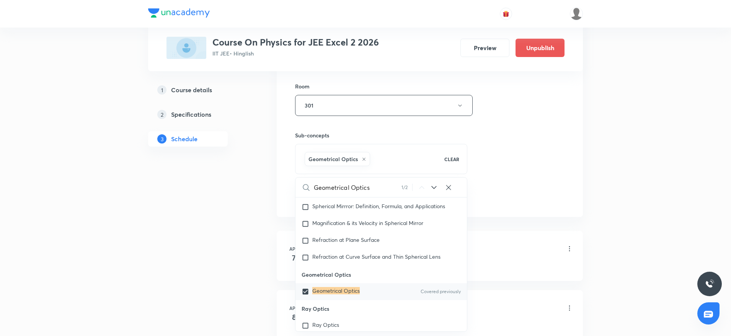
click at [548, 151] on div "Session 53 Live class Session title 18/99 Geometrical Optics ​ Schedule for Sep…" at bounding box center [429, 21] width 269 height 368
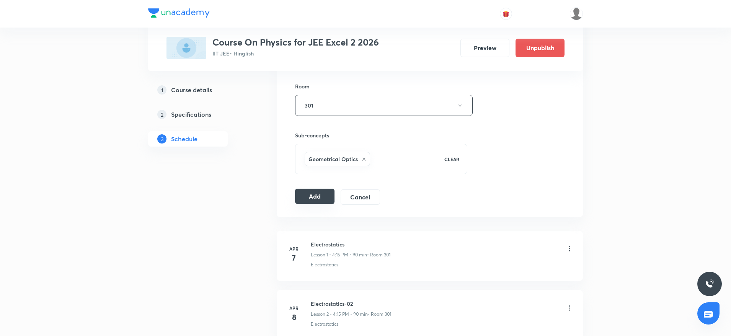
click at [320, 194] on button "Add" at bounding box center [314, 196] width 39 height 15
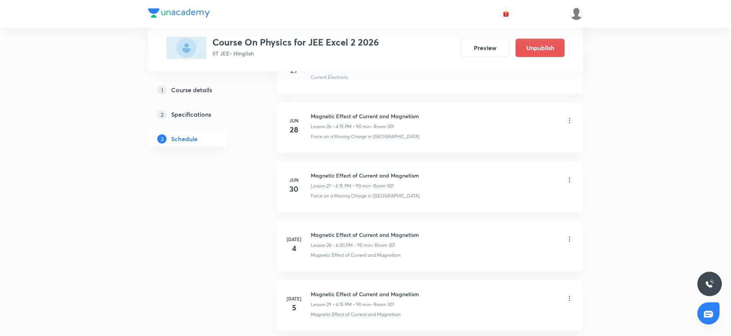
scroll to position [3069, 0]
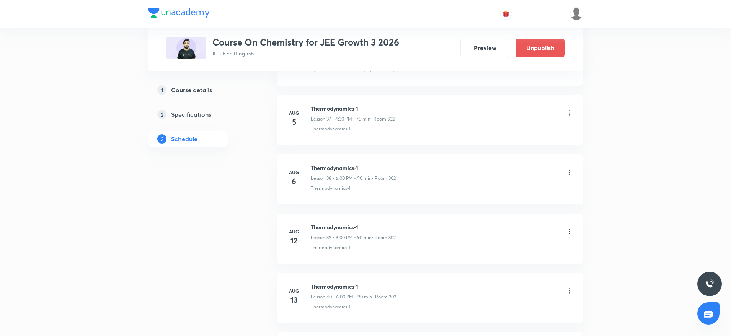
scroll to position [3006, 0]
drag, startPoint x: 310, startPoint y: 165, endPoint x: 412, endPoint y: 161, distance: 102.2
click at [412, 161] on li "[DATE] Thermodynamics-2 Lesson 45 • 6:00 PM • 90 min • Room 302 Thermodynamics-2" at bounding box center [430, 180] width 306 height 50
copy h6 "Thermodynamics-2"
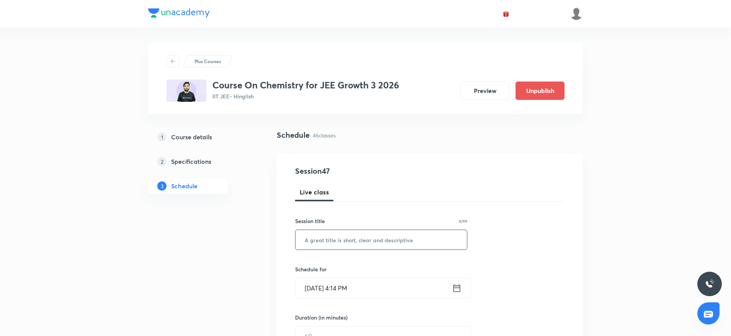
click at [325, 242] on input "text" at bounding box center [380, 240] width 171 height 20
paste input "Thermodynamics-2"
type input "Thermodynamics-2"
click at [347, 289] on input "[DATE] 4:14 PM" at bounding box center [373, 288] width 157 height 20
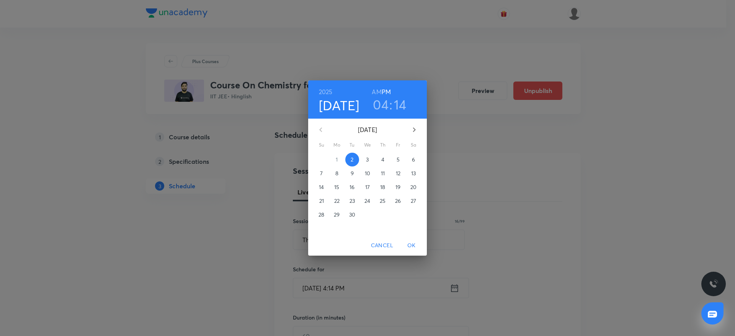
click at [403, 103] on h3 "14" at bounding box center [400, 104] width 13 height 16
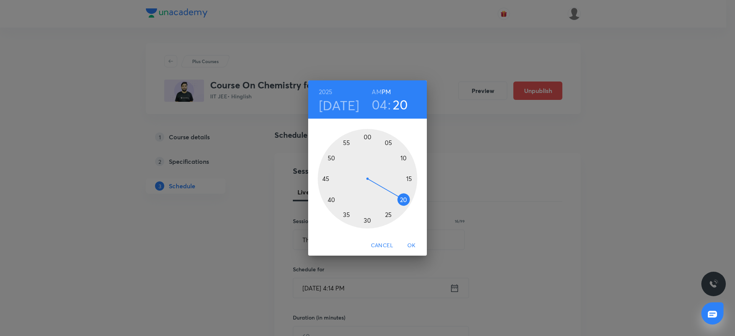
drag, startPoint x: 406, startPoint y: 171, endPoint x: 408, endPoint y: 202, distance: 31.0
click at [408, 202] on div at bounding box center [367, 178] width 99 height 99
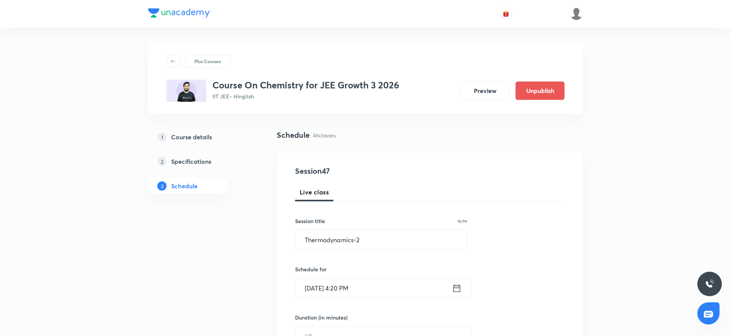
scroll to position [57, 0]
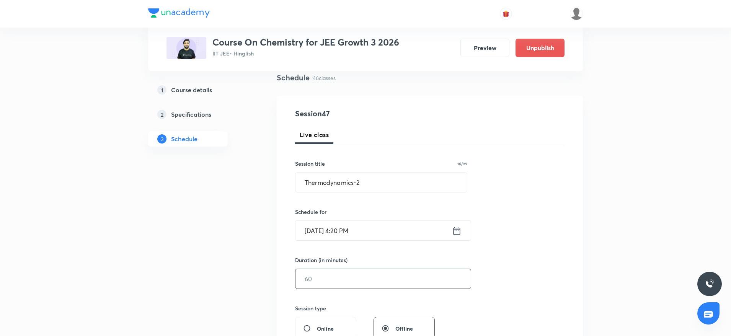
click at [361, 279] on input "text" at bounding box center [382, 279] width 175 height 20
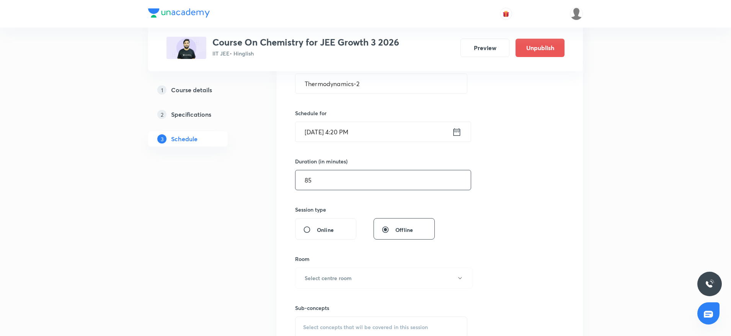
scroll to position [160, 0]
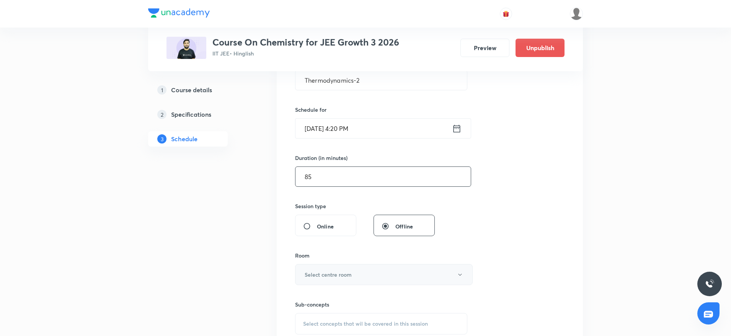
type input "85"
click at [358, 284] on button "Select centre room" at bounding box center [384, 274] width 178 height 21
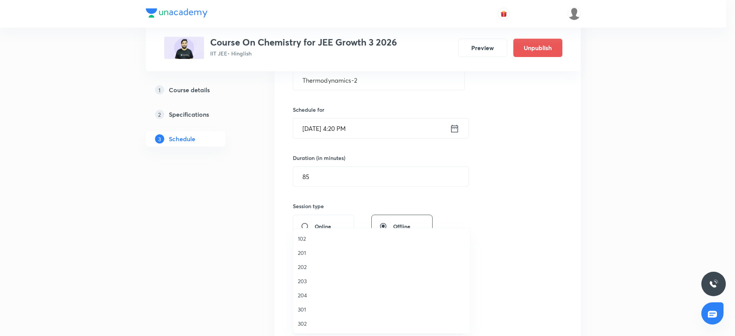
click at [307, 325] on span "302" at bounding box center [382, 324] width 168 height 8
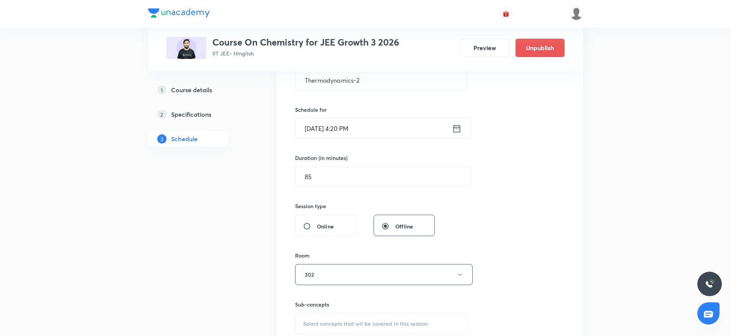
click at [346, 318] on div "Select concepts that wil be covered in this session" at bounding box center [381, 323] width 172 height 21
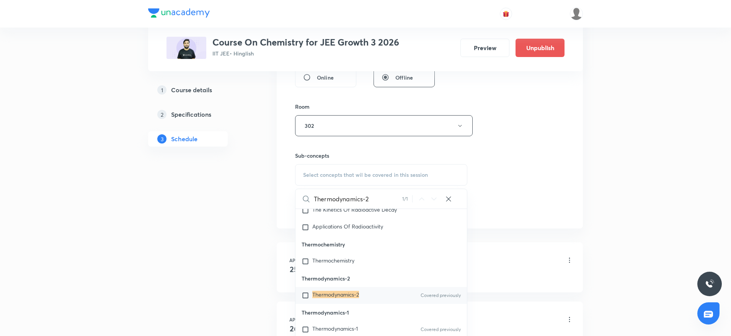
scroll to position [4147, 0]
type input "Thermodynamics-2"
click at [353, 297] on mark "Thermodynamics-2" at bounding box center [335, 292] width 47 height 7
checkbox input "true"
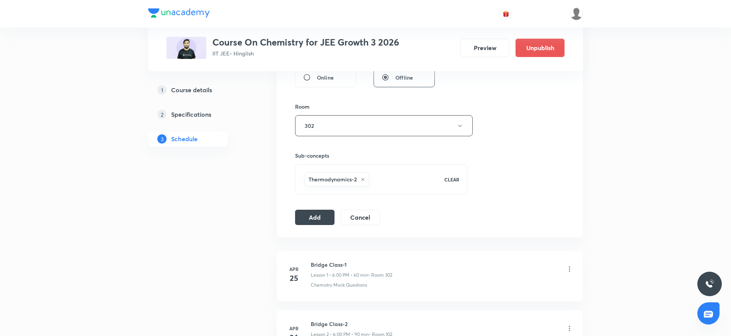
click at [294, 225] on div "Session 47 Live class Session title 16/99 Thermodynamics-2 ​ Schedule for Sept …" at bounding box center [430, 41] width 306 height 393
click at [301, 222] on button "Add" at bounding box center [314, 216] width 39 height 15
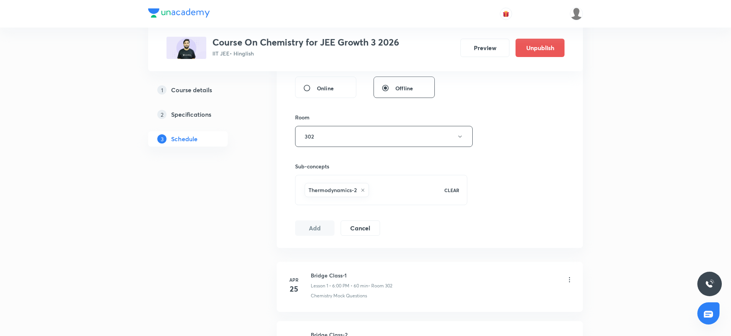
scroll to position [344, 0]
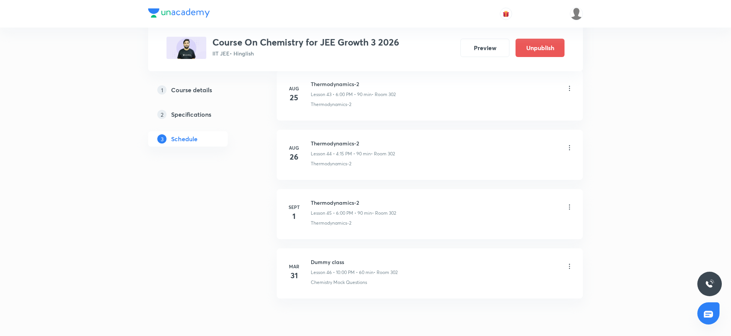
scroll to position [3006, 0]
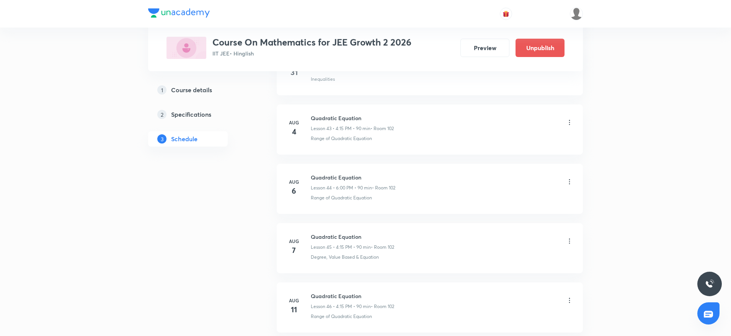
scroll to position [3480, 0]
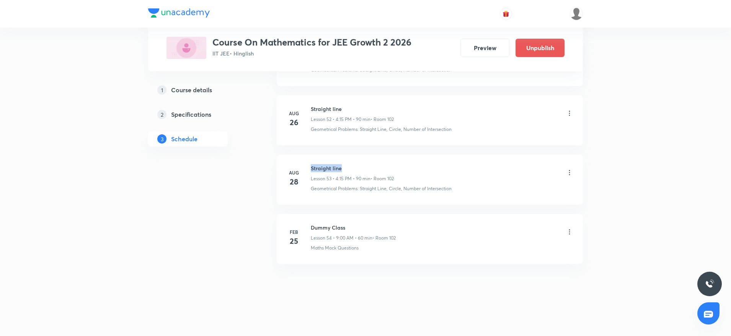
drag, startPoint x: 310, startPoint y: 167, endPoint x: 396, endPoint y: 163, distance: 86.2
click at [396, 163] on li "[DATE] Straight line Lesson 53 • 4:15 PM • 90 min • Room 102 Geometrical Proble…" at bounding box center [430, 180] width 306 height 50
copy h6 "Straight line"
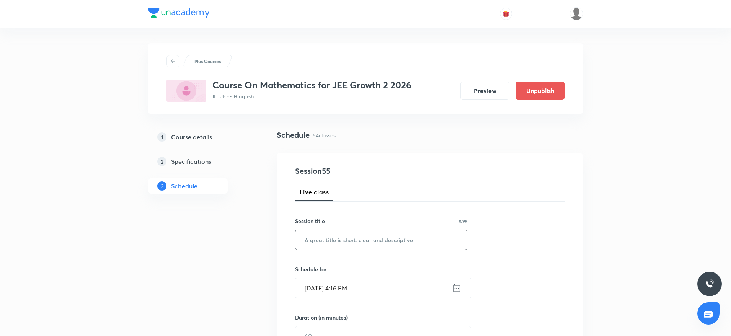
click at [403, 233] on input "text" at bounding box center [380, 240] width 171 height 20
paste input "Straight line"
type input "Straight line"
click at [348, 286] on input "Sept 2, 2025, 4:16 PM" at bounding box center [373, 288] width 157 height 20
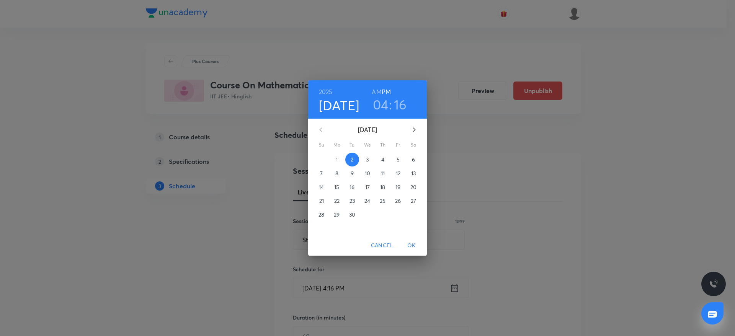
click at [400, 104] on h3 "16" at bounding box center [400, 104] width 13 height 16
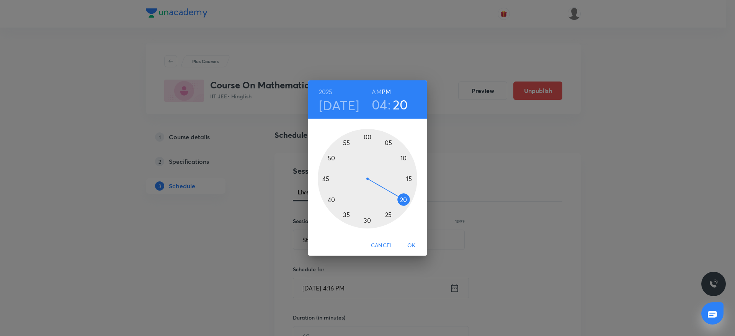
drag, startPoint x: 411, startPoint y: 188, endPoint x: 411, endPoint y: 204, distance: 15.3
click at [411, 204] on div at bounding box center [367, 178] width 99 height 99
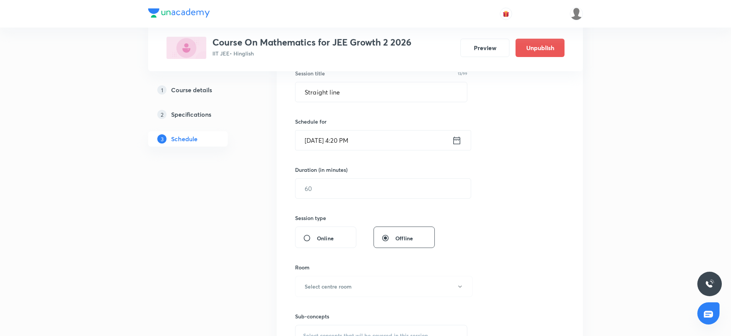
scroll to position [200, 0]
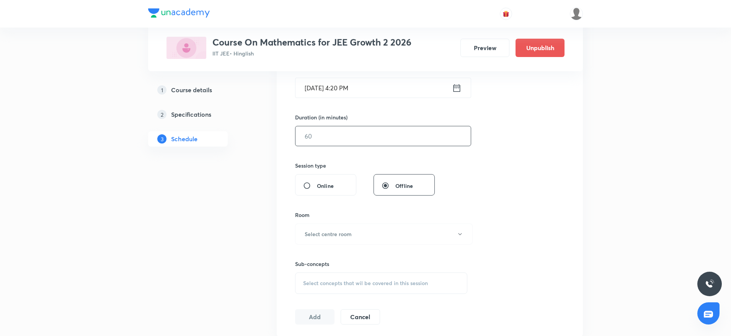
click at [406, 129] on input "text" at bounding box center [382, 136] width 175 height 20
type input "85"
click at [336, 234] on h6 "Select centre room" at bounding box center [328, 234] width 47 height 8
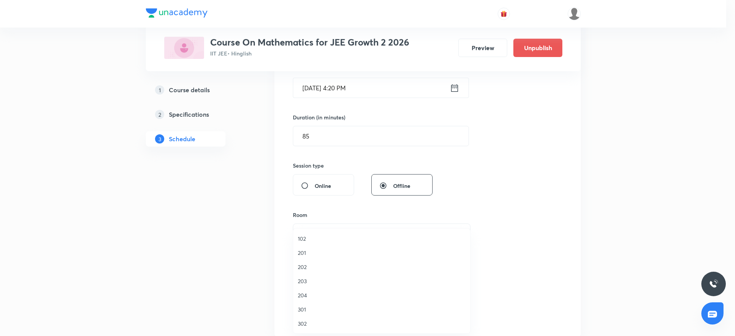
click at [319, 232] on li "102" at bounding box center [381, 239] width 177 height 14
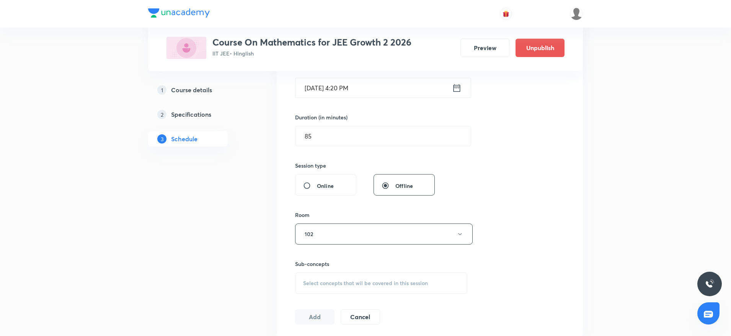
click at [342, 283] on span "Select concepts that wil be covered in this session" at bounding box center [365, 283] width 125 height 6
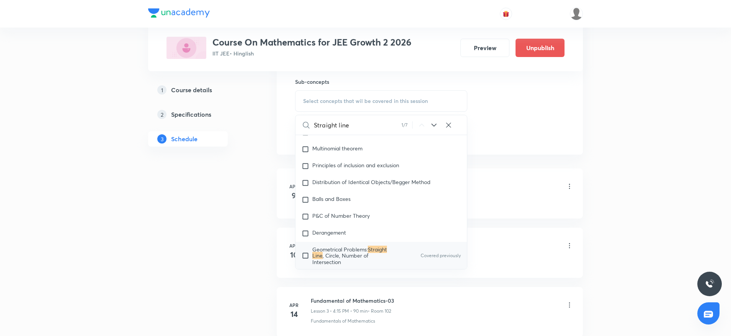
scroll to position [1624, 0]
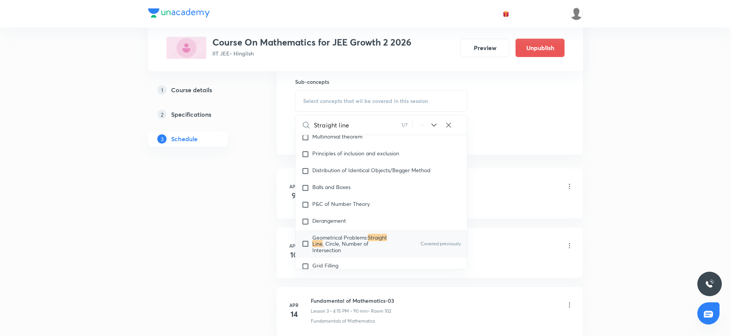
type input "Straight line"
click at [355, 240] on span ", Circle, Number of Intersection" at bounding box center [340, 246] width 56 height 13
checkbox input "true"
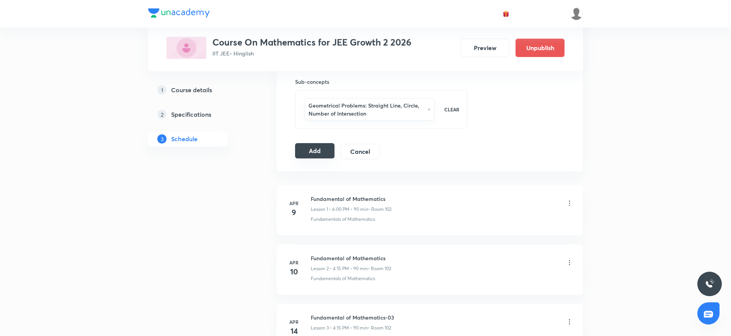
click at [317, 145] on button "Add" at bounding box center [314, 150] width 39 height 15
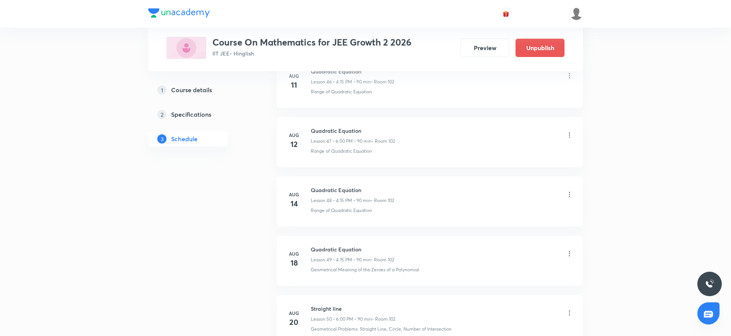
scroll to position [3188, 0]
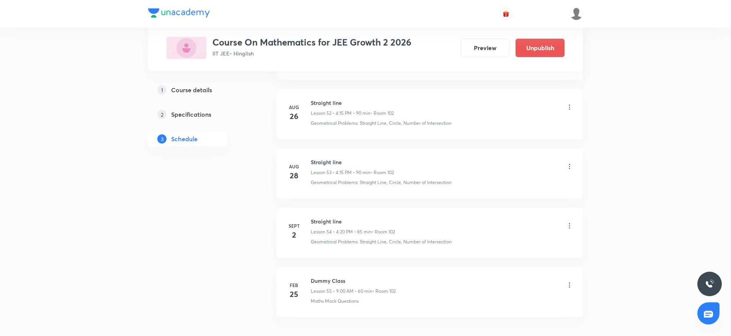
scroll to position [3540, 0]
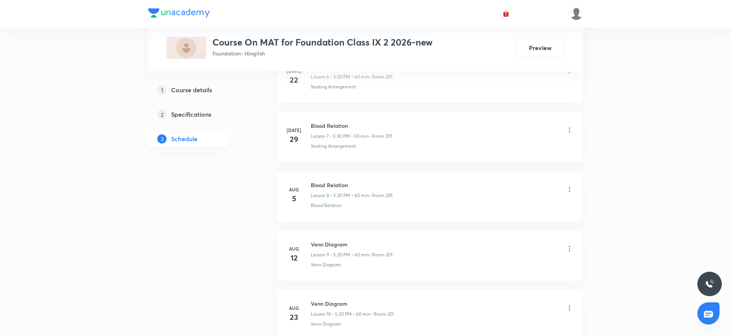
scroll to position [930, 0]
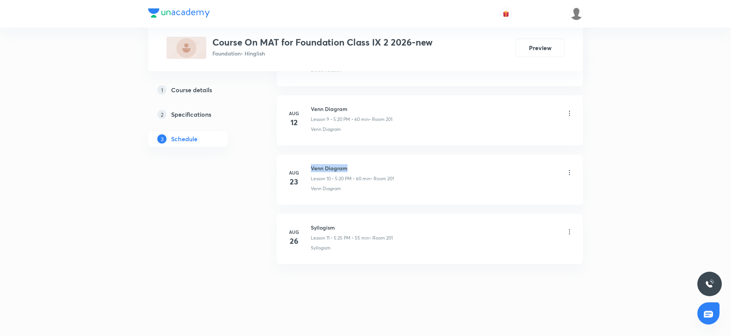
drag, startPoint x: 310, startPoint y: 164, endPoint x: 435, endPoint y: 150, distance: 125.6
copy h6 "Venn Diagram"
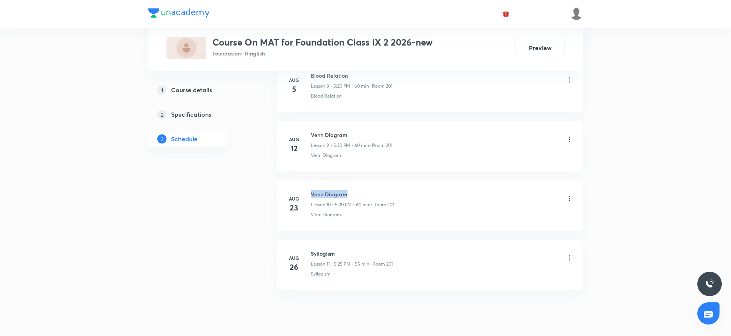
scroll to position [905, 0]
click at [326, 251] on h6 "Syllogism" at bounding box center [352, 252] width 82 height 8
copy h6 "Syllogism"
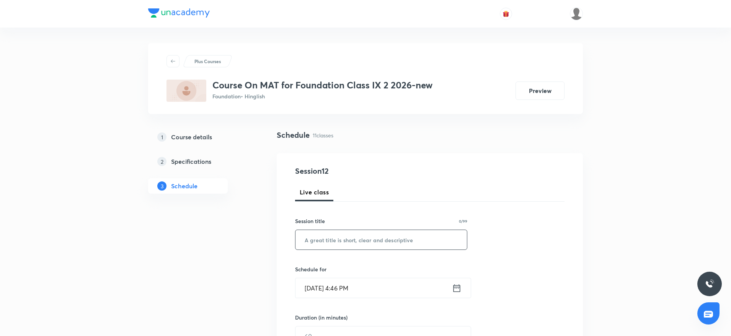
click at [352, 241] on input "text" at bounding box center [380, 240] width 171 height 20
paste input "Syllogism"
type input "Syllogism"
click at [346, 283] on input "[DATE] 4:46 PM" at bounding box center [373, 288] width 157 height 20
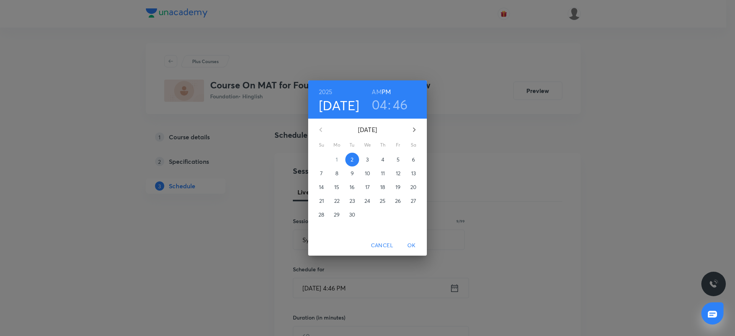
click at [379, 101] on h3 "04" at bounding box center [380, 104] width 16 height 16
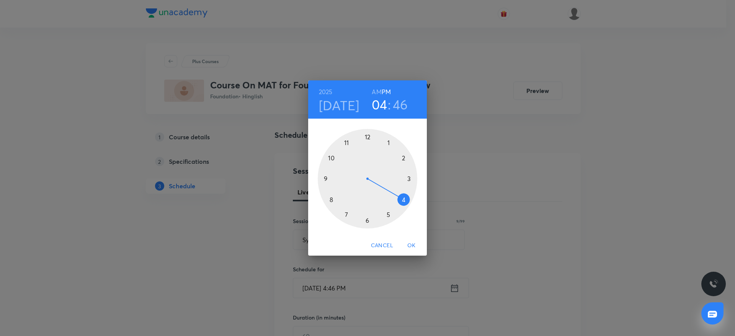
click at [389, 218] on div at bounding box center [367, 178] width 99 height 99
click at [409, 205] on div at bounding box center [367, 178] width 99 height 99
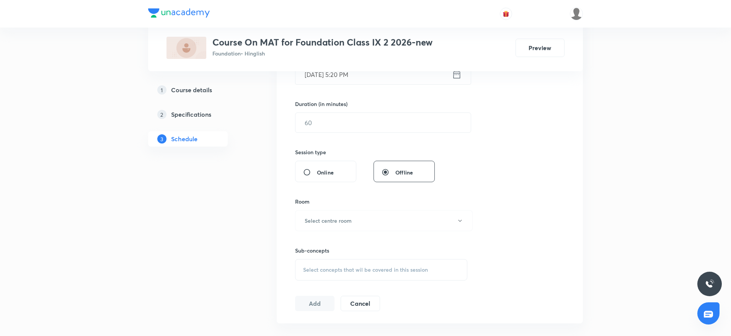
scroll to position [225, 0]
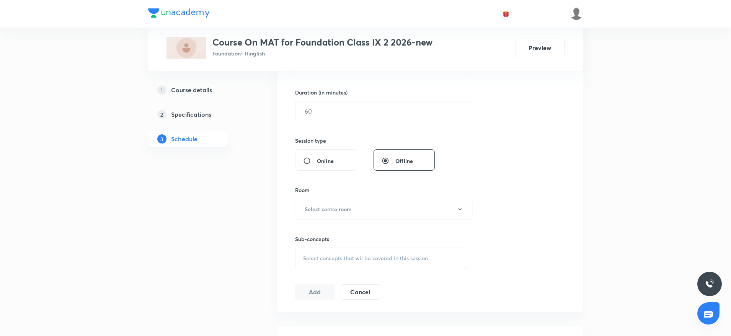
click at [337, 95] on h6 "Duration (in minutes)" at bounding box center [321, 92] width 52 height 8
click at [338, 112] on input "text" at bounding box center [382, 111] width 175 height 20
type input "60"
click at [347, 209] on h6 "Select centre room" at bounding box center [328, 209] width 47 height 8
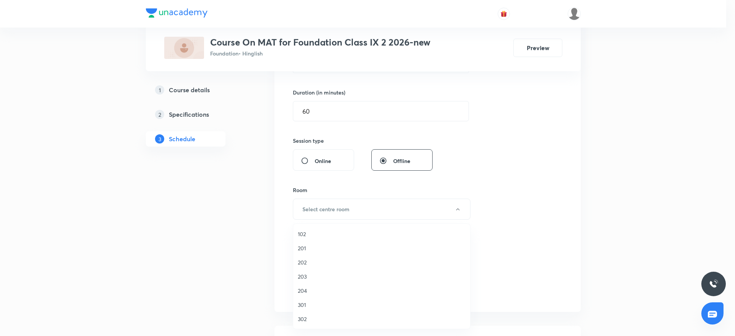
click at [331, 247] on span "201" at bounding box center [382, 248] width 168 height 8
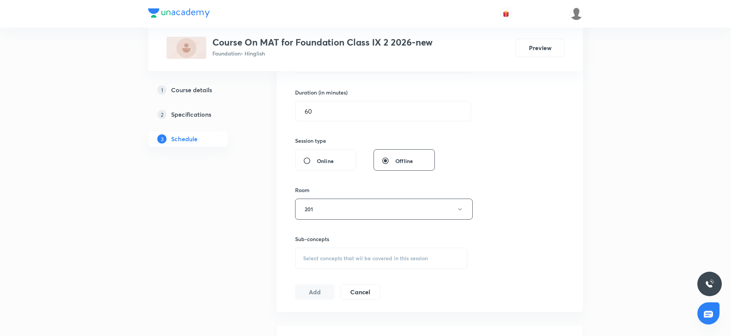
click at [362, 266] on div "Select concepts that wil be covered in this session" at bounding box center [381, 258] width 172 height 21
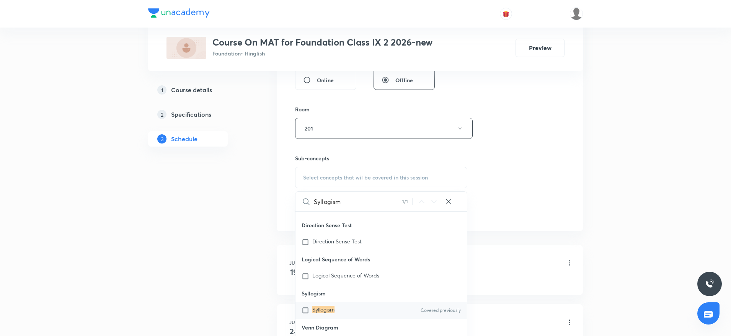
scroll to position [317, 0]
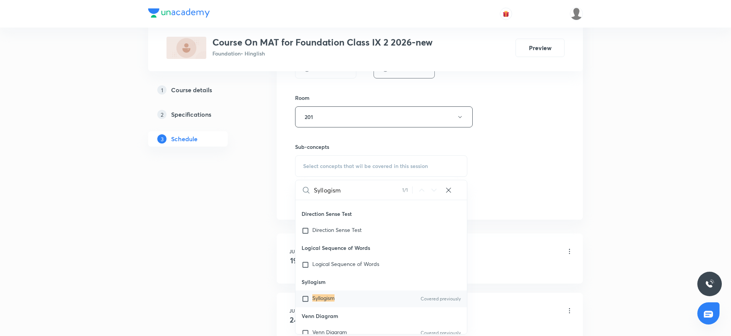
type input "Syllogism"
click at [338, 300] on div "Syllogism Covered previously" at bounding box center [380, 298] width 171 height 17
checkbox input "true"
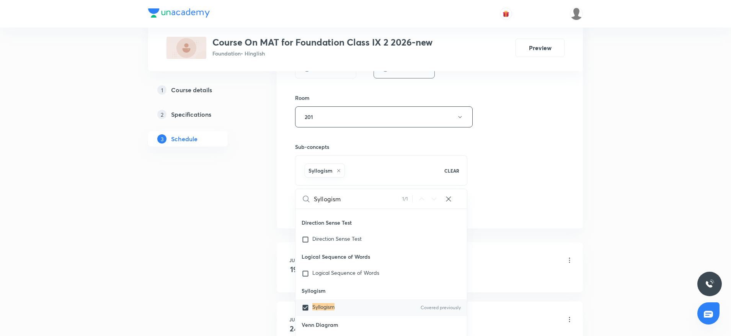
click at [474, 201] on div "Session 12 Live class Session title 9/99 Syllogism ​ Schedule for [DATE] 5:20 P…" at bounding box center [429, 32] width 269 height 368
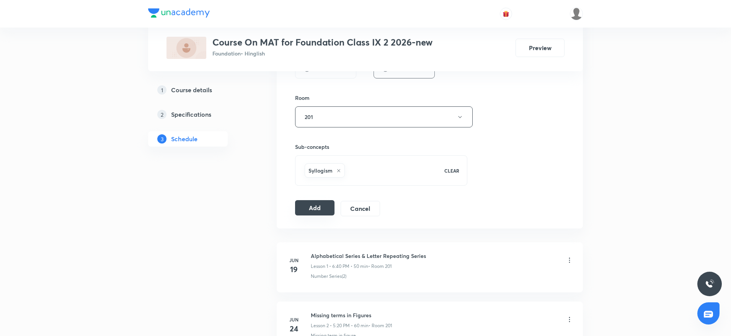
click at [311, 207] on button "Add" at bounding box center [314, 207] width 39 height 15
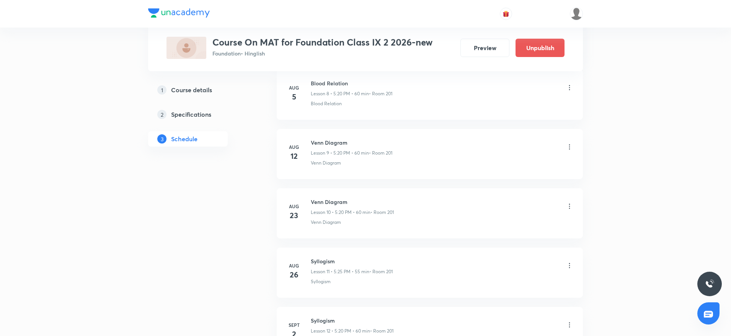
scroll to position [638, 0]
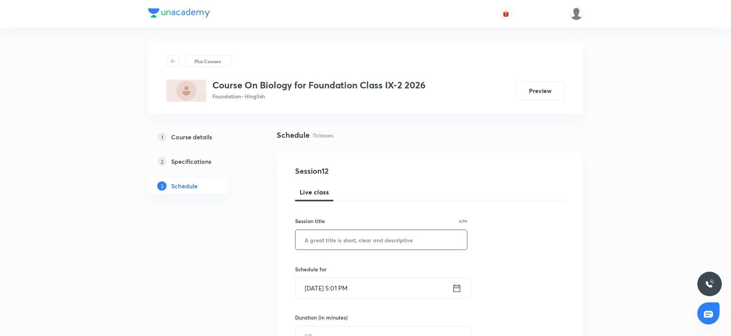
click at [340, 236] on input "text" at bounding box center [380, 240] width 171 height 20
paste input "Tissue"
type input "Tissue"
click at [347, 286] on input "Sept 2, 2025, 5:01 PM" at bounding box center [373, 288] width 157 height 20
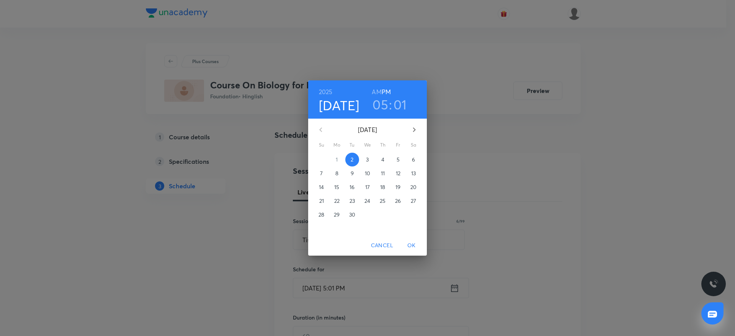
click at [382, 108] on h3 "05" at bounding box center [380, 104] width 16 height 16
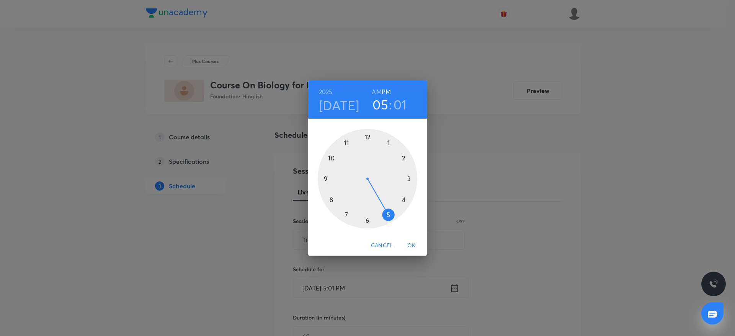
click at [367, 221] on div at bounding box center [367, 178] width 99 height 99
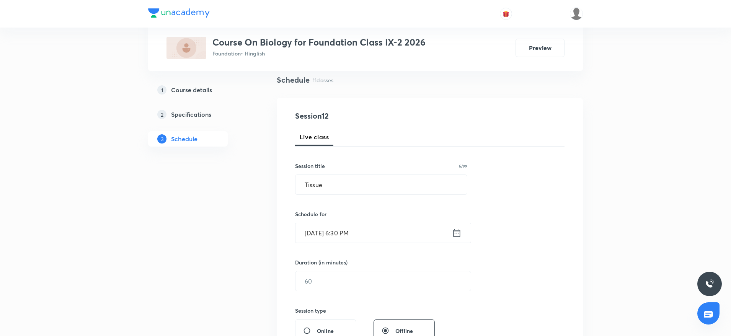
scroll to position [143, 0]
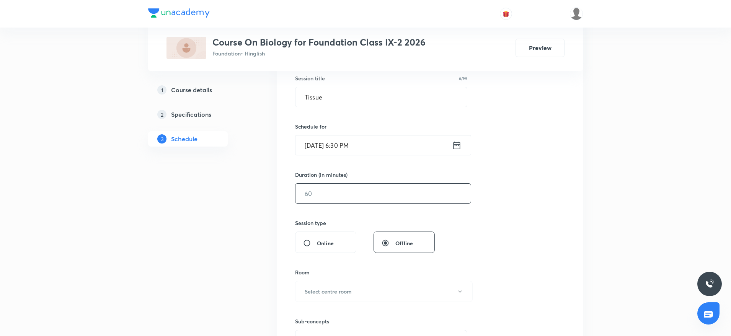
click at [395, 197] on input "text" at bounding box center [382, 194] width 175 height 20
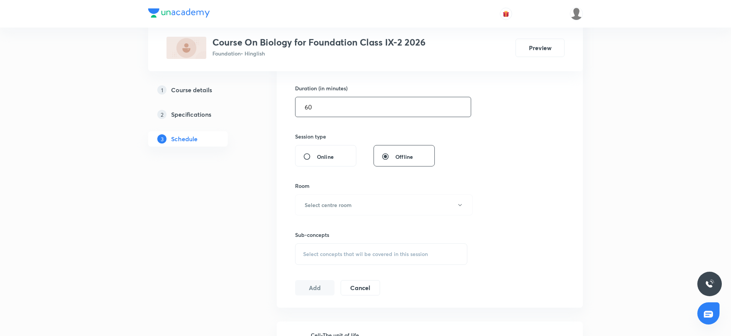
scroll to position [242, 0]
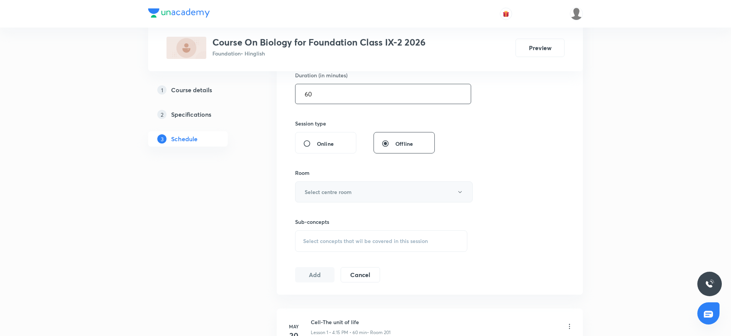
type input "60"
click at [391, 192] on button "Select centre room" at bounding box center [384, 191] width 178 height 21
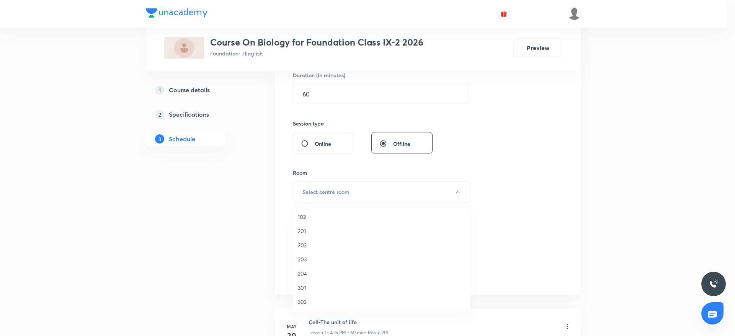
click at [318, 236] on li "201" at bounding box center [381, 231] width 177 height 14
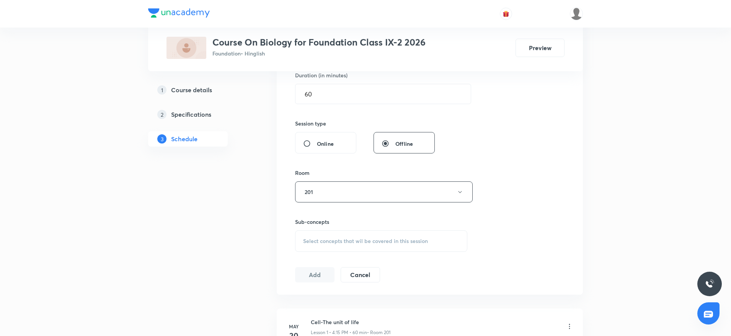
click at [321, 246] on div "Select concepts that wil be covered in this session" at bounding box center [381, 240] width 172 height 21
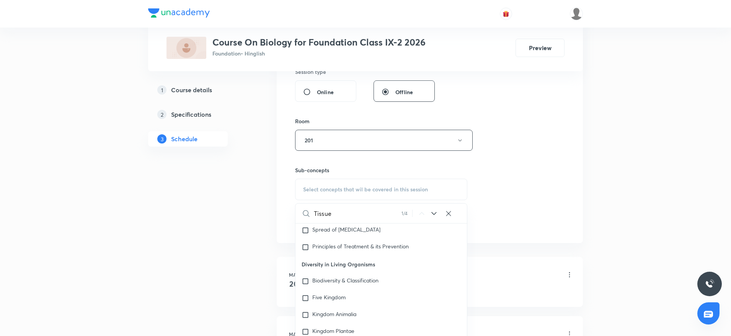
scroll to position [282, 0]
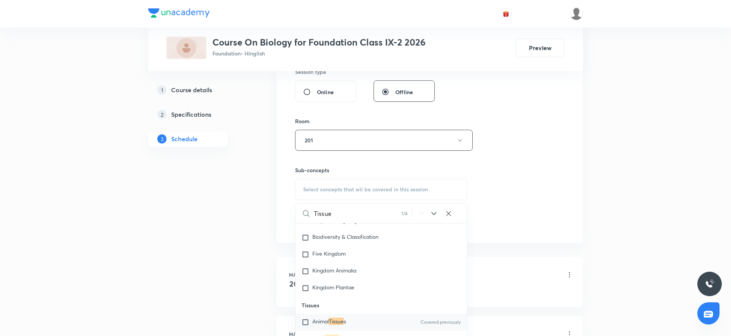
type input "Tissue"
click at [314, 325] on p "Animal Tissue s" at bounding box center [329, 322] width 34 height 8
checkbox input "true"
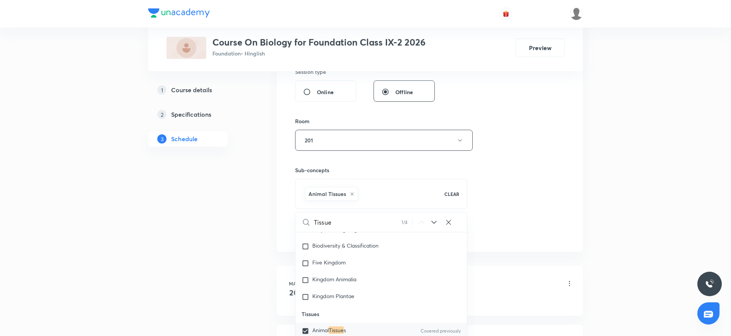
click at [480, 160] on div "Session 12 Live class Session title 6/99 Tissue ​ Schedule for Sept 2, 2025, 6:…" at bounding box center [429, 55] width 269 height 368
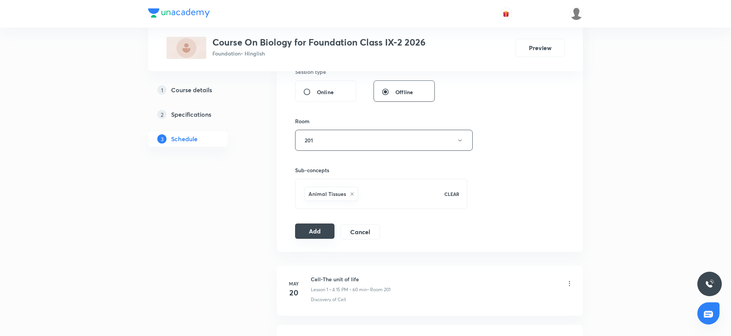
click at [330, 227] on button "Add" at bounding box center [314, 230] width 39 height 15
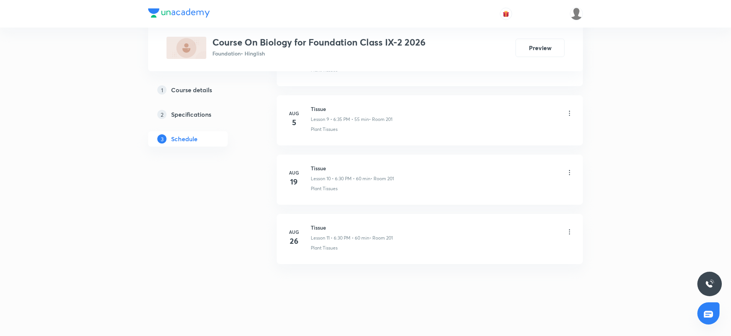
scroll to position [578, 0]
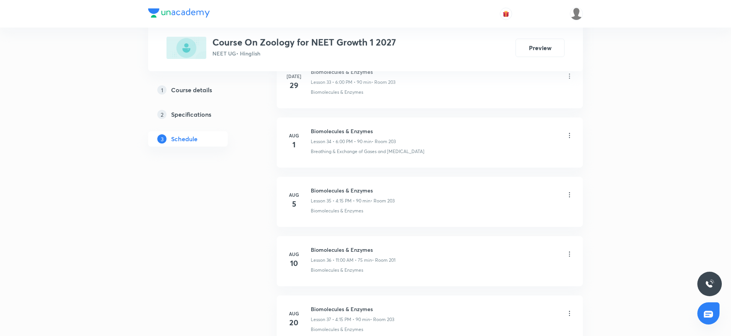
scroll to position [2591, 0]
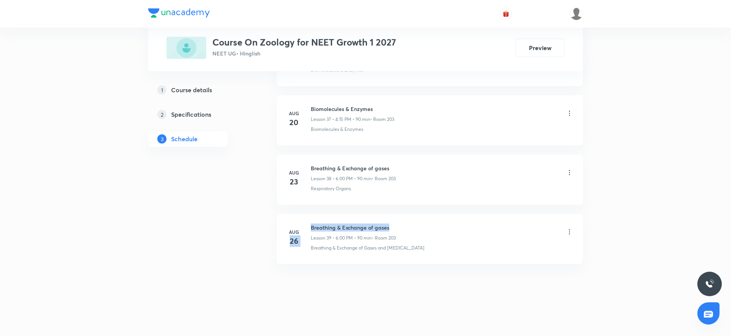
drag, startPoint x: 307, startPoint y: 225, endPoint x: 413, endPoint y: 241, distance: 107.6
click at [419, 225] on div "[DATE] Breathing & Exchange of gases Lesson 39 • 6:00 PM • 90 min • Room 203 Br…" at bounding box center [429, 237] width 287 height 28
drag, startPoint x: 307, startPoint y: 219, endPoint x: 443, endPoint y: 218, distance: 136.6
click at [443, 218] on li "[DATE] Breathing & Exchange of gases Lesson 39 • 6:00 PM • 90 min • Room 203 Br…" at bounding box center [430, 239] width 306 height 50
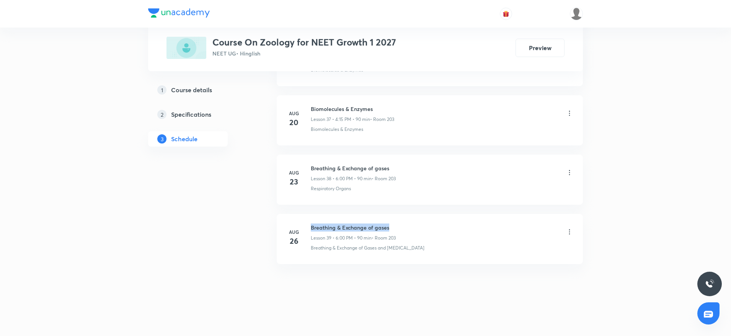
copy h6 "Breathing & Exchange of gases"
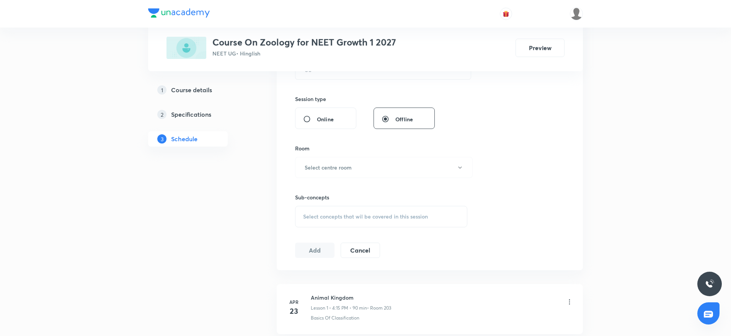
scroll to position [0, 0]
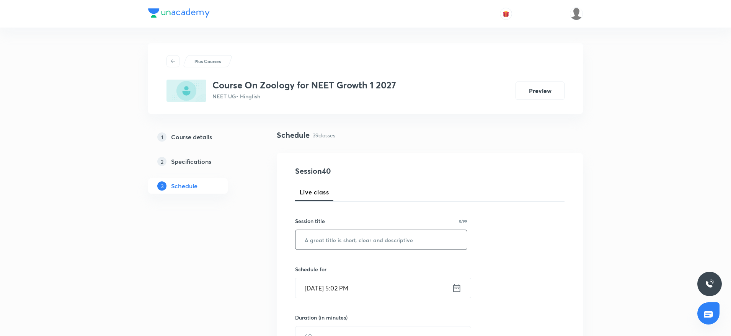
click at [364, 230] on input "text" at bounding box center [380, 240] width 171 height 20
paste input "Breathing & Exchange of gases"
type input "Breathing & Exchange of gases"
click at [346, 284] on input "[DATE] 5:02 PM" at bounding box center [373, 288] width 157 height 20
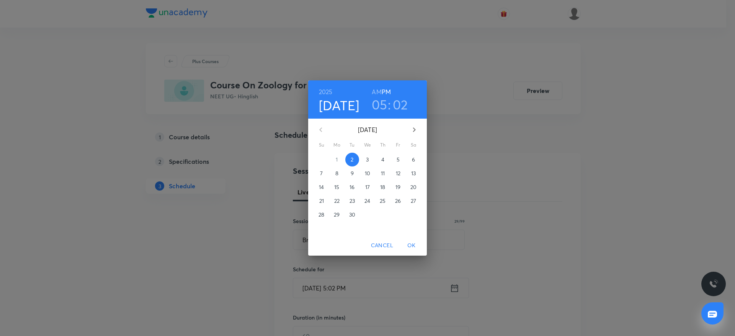
click at [379, 108] on h3 "05" at bounding box center [380, 104] width 16 height 16
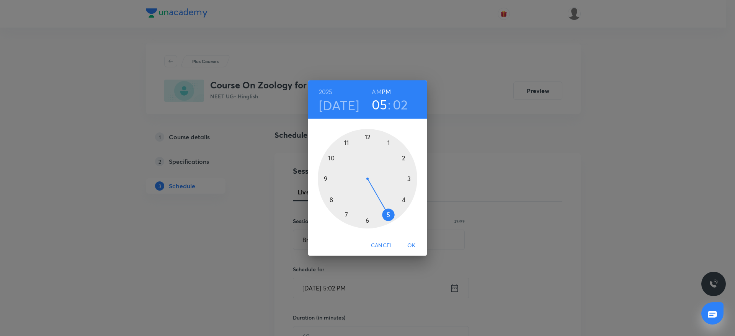
click at [367, 222] on div at bounding box center [367, 178] width 99 height 99
click at [366, 134] on div at bounding box center [367, 178] width 99 height 99
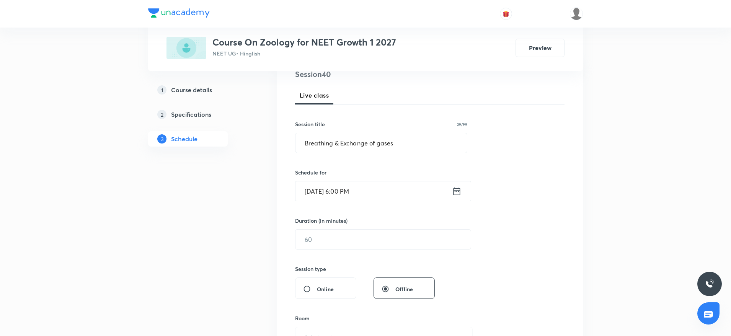
scroll to position [107, 0]
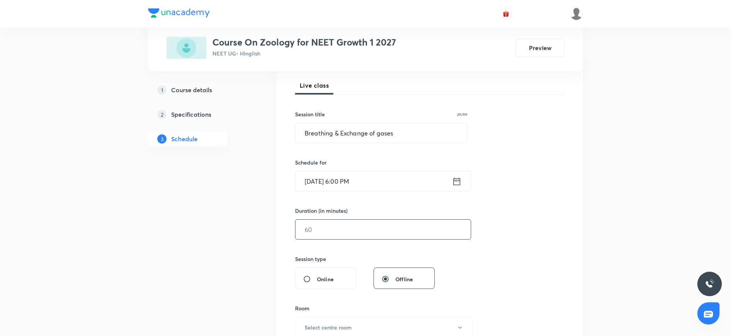
click at [435, 222] on input "text" at bounding box center [382, 230] width 175 height 20
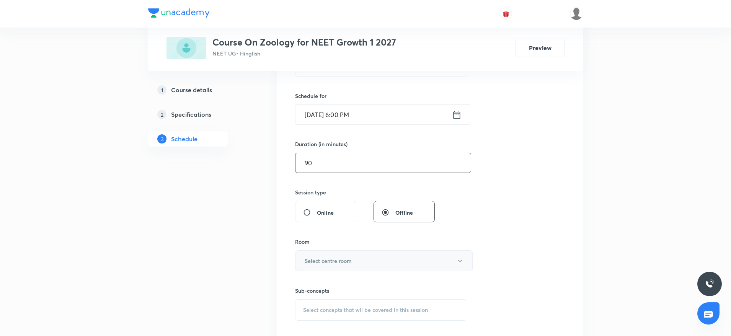
type input "90"
click at [345, 257] on h6 "Select centre room" at bounding box center [328, 261] width 47 height 8
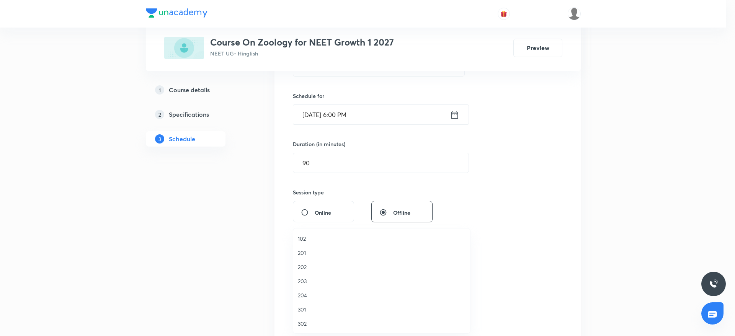
click at [320, 285] on span "203" at bounding box center [382, 281] width 168 height 8
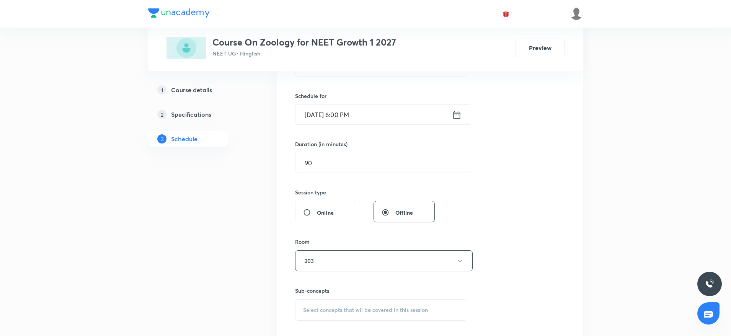
click at [361, 308] on span "Select concepts that wil be covered in this session" at bounding box center [365, 310] width 125 height 6
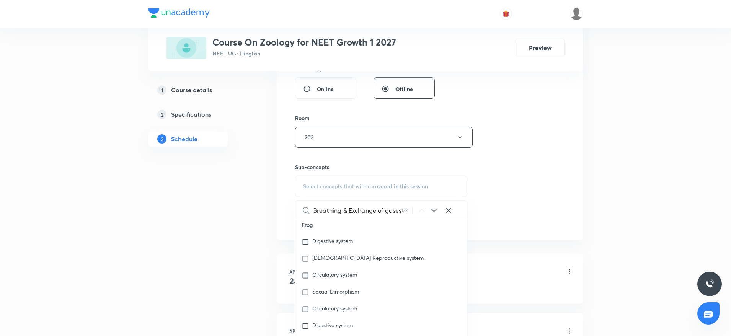
scroll to position [35150, 0]
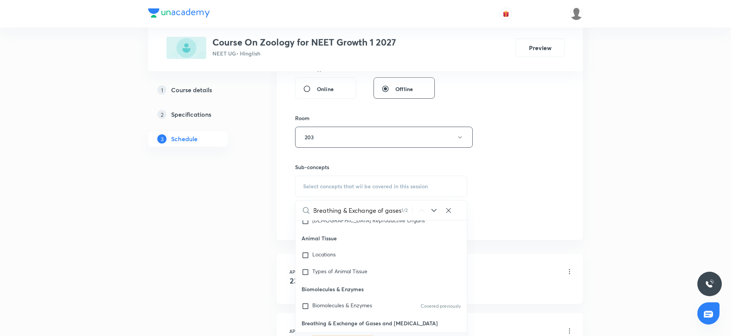
type input "Breathing & Exchange of gases"
click at [365, 336] on mark "Breathing & Exchange of Gases" at bounding box center [342, 342] width 60 height 13
checkbox input "true"
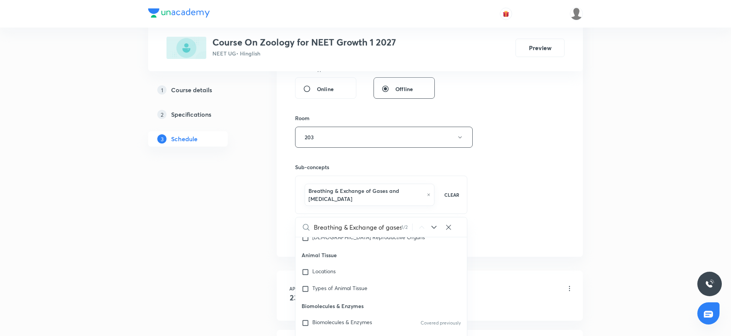
click at [524, 197] on div "Session 40 Live class Session title 29/99 Breathing & Exchange of gases ​ Sched…" at bounding box center [429, 56] width 269 height 376
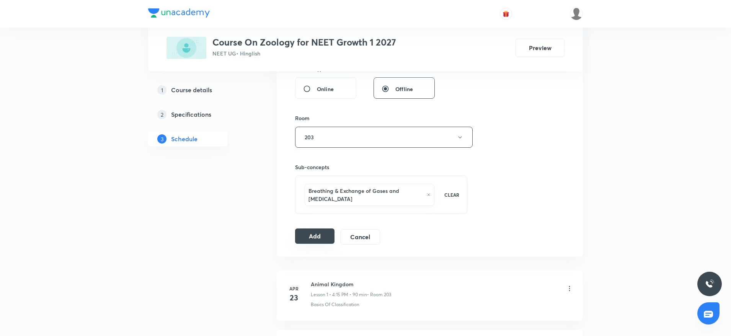
click at [311, 236] on button "Add" at bounding box center [314, 235] width 39 height 15
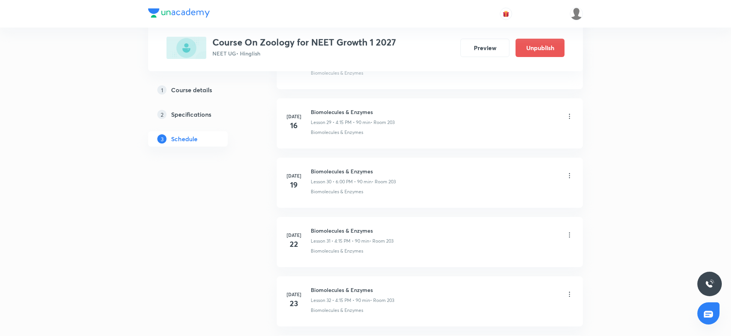
scroll to position [2298, 0]
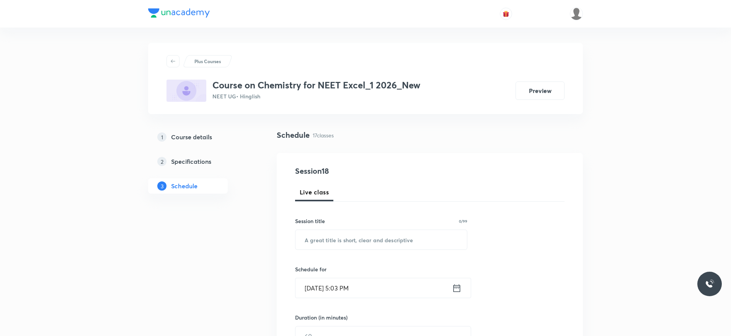
scroll to position [1286, 0]
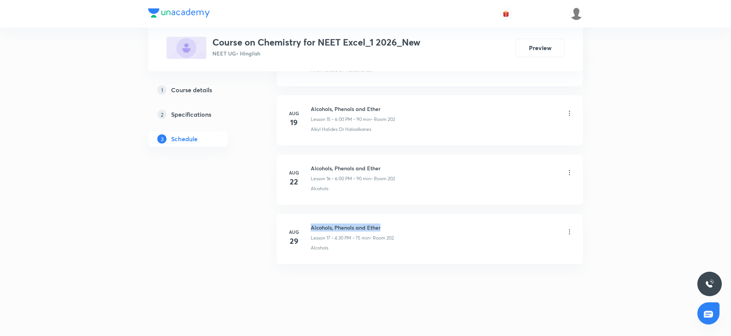
drag, startPoint x: 308, startPoint y: 225, endPoint x: 402, endPoint y: 212, distance: 95.4
copy h6 "Alcohols, Phenols and Ether"
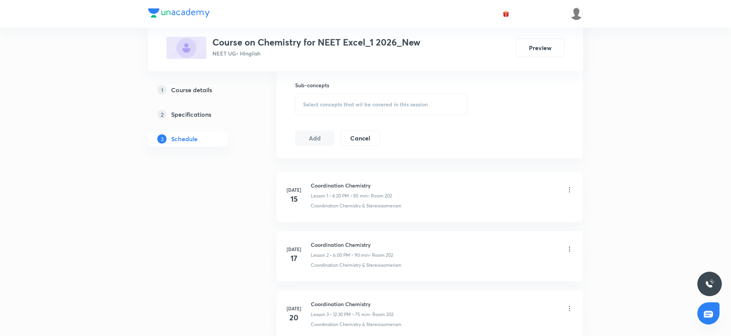
scroll to position [0, 0]
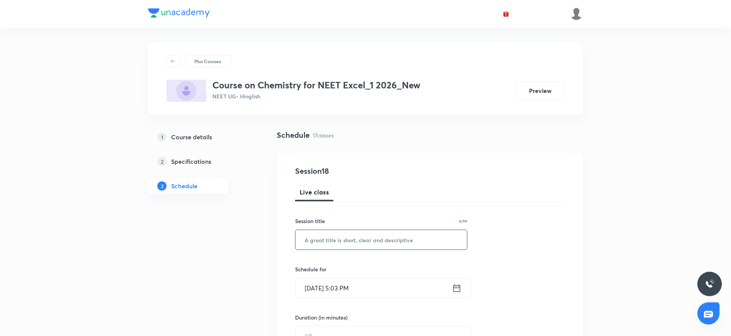
click at [354, 239] on input "text" at bounding box center [380, 240] width 171 height 20
paste input "Alcohols, Phenols and Ether"
type input "Alcohols, Phenols and Ether"
click at [346, 287] on input "[DATE] 5:03 PM" at bounding box center [373, 288] width 157 height 20
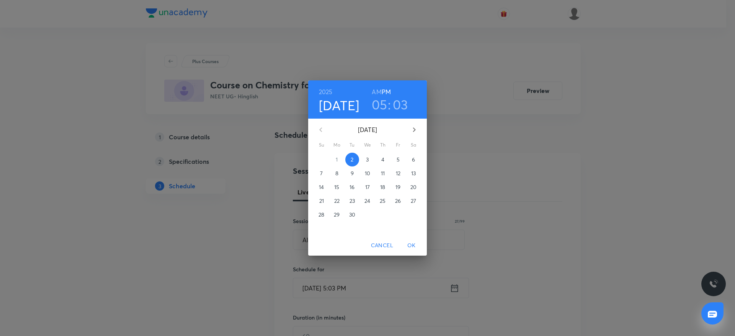
click at [383, 105] on h3 "05" at bounding box center [380, 104] width 16 height 16
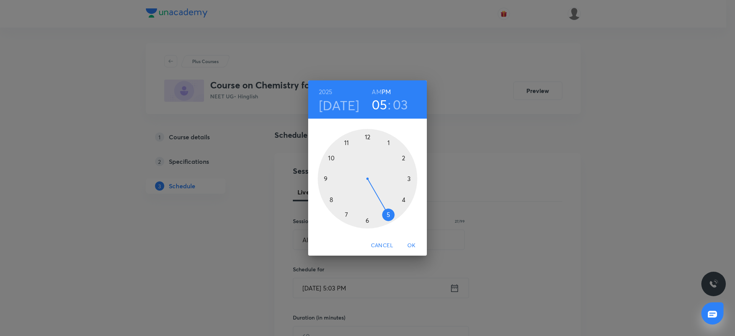
drag, startPoint x: 366, startPoint y: 218, endPoint x: 367, endPoint y: 210, distance: 8.0
click at [367, 218] on div at bounding box center [367, 178] width 99 height 99
click at [366, 130] on div at bounding box center [367, 178] width 99 height 99
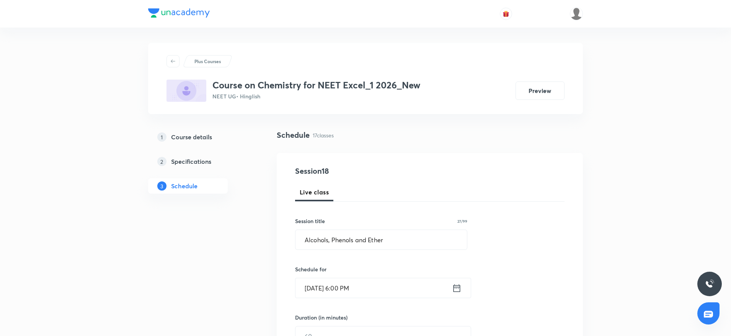
scroll to position [133, 0]
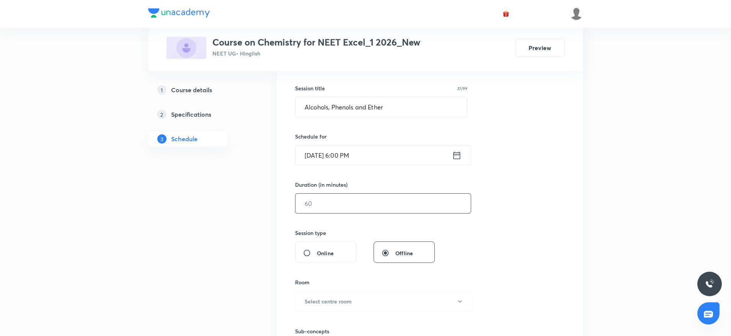
click at [398, 197] on input "text" at bounding box center [382, 204] width 175 height 20
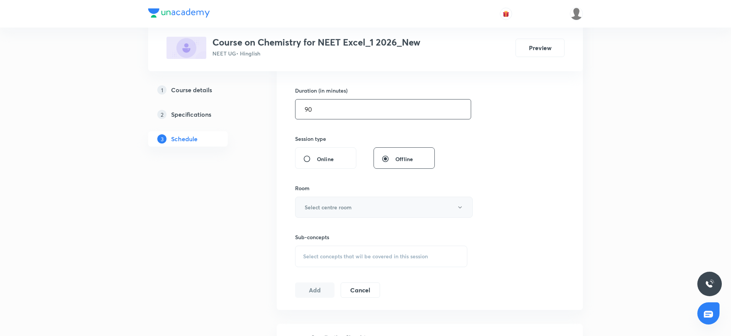
type input "90"
click at [375, 204] on button "Select centre room" at bounding box center [384, 207] width 178 height 21
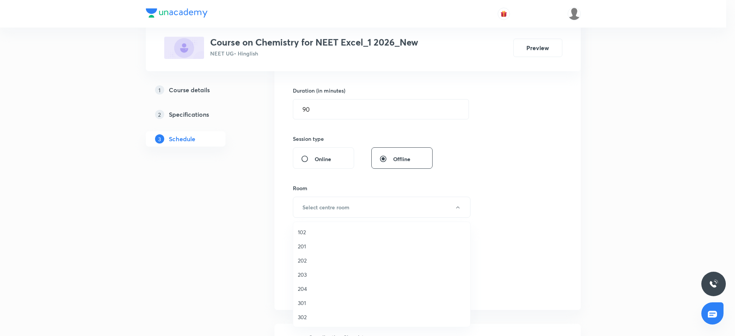
click at [329, 259] on span "202" at bounding box center [382, 260] width 168 height 8
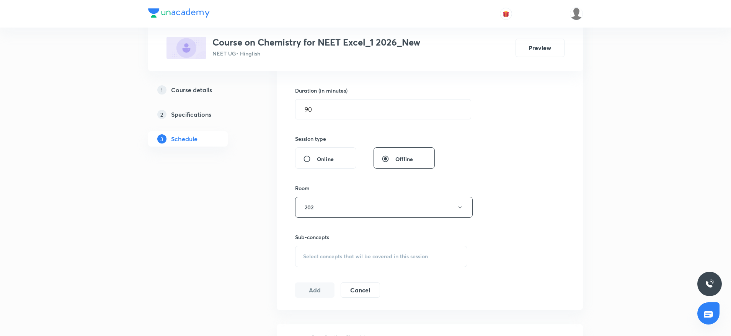
scroll to position [299, 0]
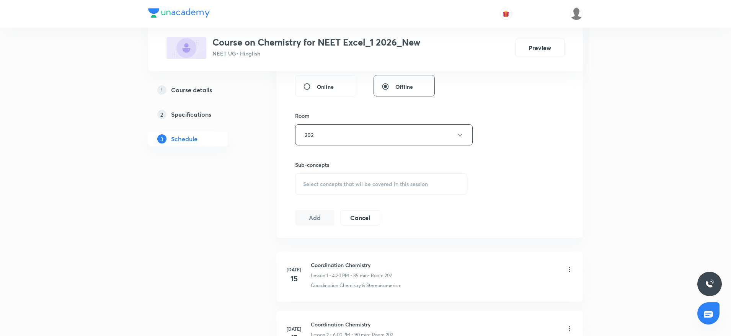
click at [350, 176] on div "Select concepts that wil be covered in this session" at bounding box center [381, 183] width 172 height 21
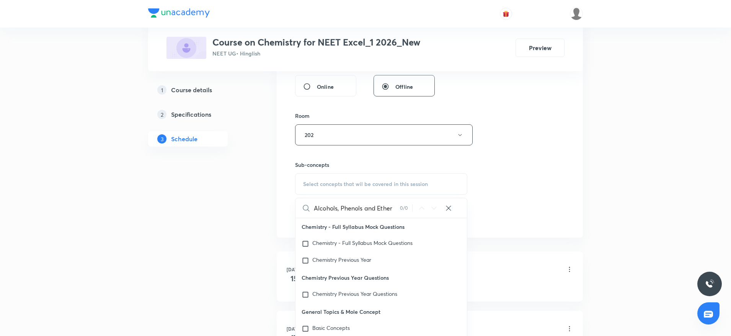
scroll to position [301, 0]
drag, startPoint x: 342, startPoint y: 210, endPoint x: 418, endPoint y: 209, distance: 75.8
click at [418, 209] on div "Alcohols, Phenols and Ether 0 / 0 ​" at bounding box center [380, 207] width 171 height 20
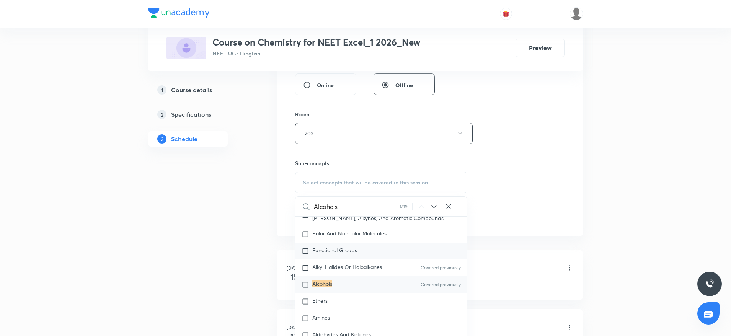
scroll to position [14332, 0]
type input "Alcohols"
click at [328, 287] on mark "Alcohols" at bounding box center [322, 282] width 20 height 7
checkbox input "true"
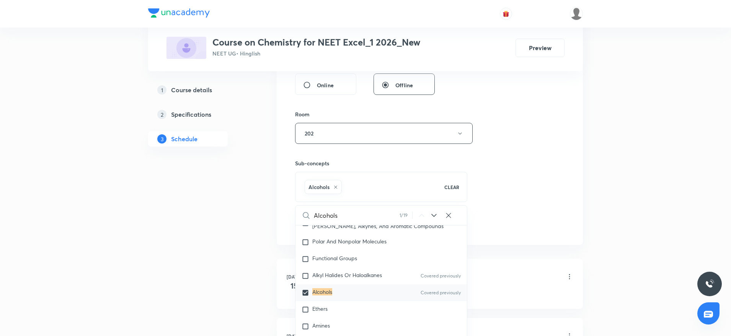
click at [512, 189] on div "Session 18 Live class Session title 27/99 Alcohols, Phenols and Ether ​ Schedul…" at bounding box center [429, 49] width 269 height 368
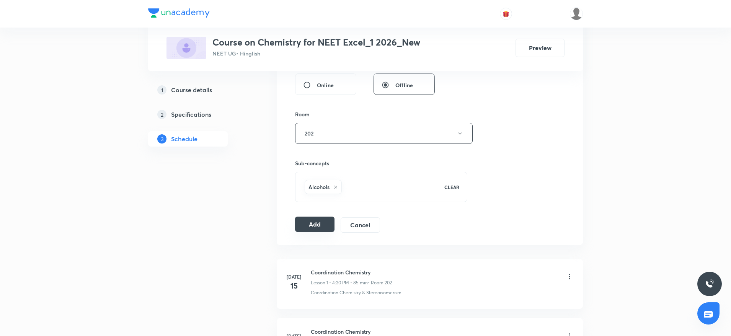
click at [321, 227] on button "Add" at bounding box center [314, 224] width 39 height 15
